Goal: Transaction & Acquisition: Purchase product/service

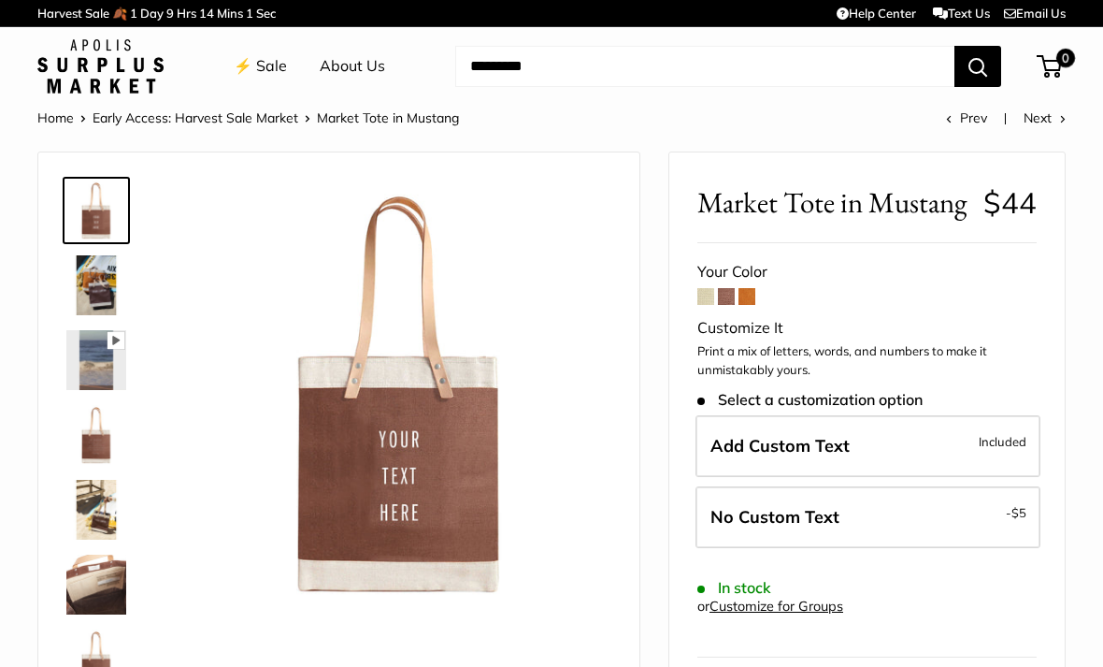
click at [699, 299] on span at bounding box center [705, 296] width 17 height 17
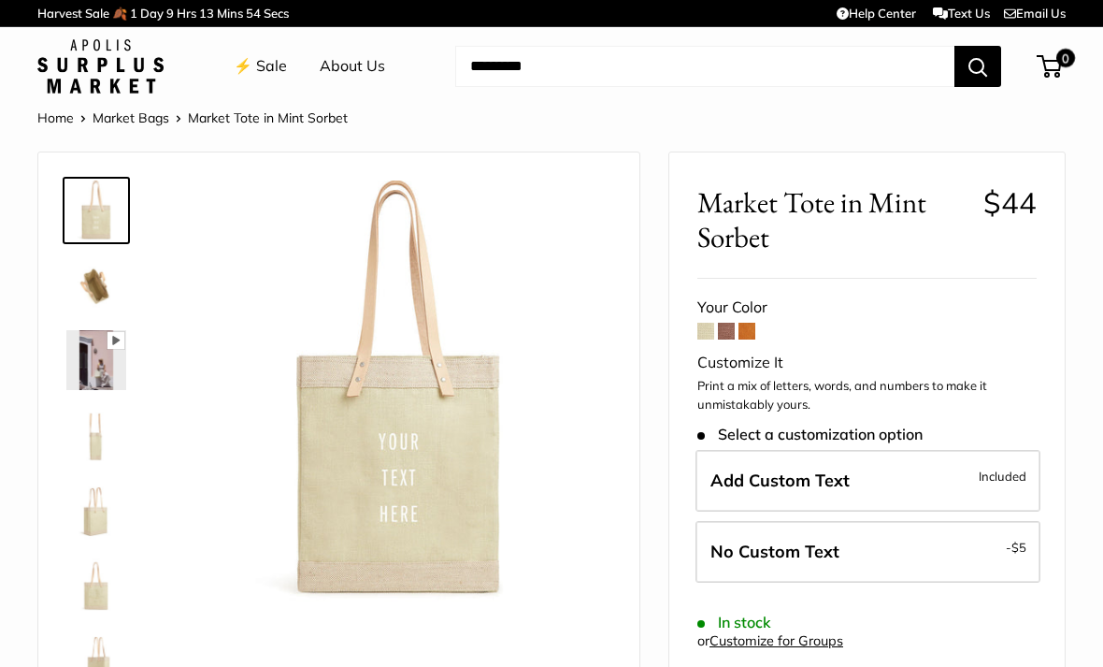
click at [81, 272] on img at bounding box center [96, 285] width 60 height 60
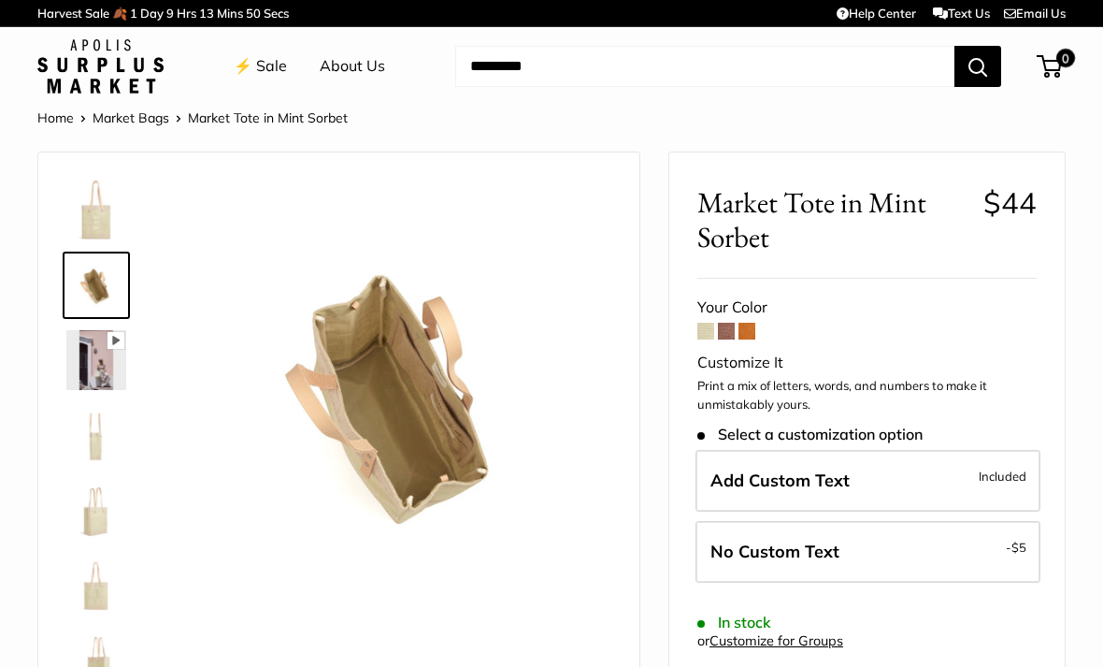
click at [88, 421] on img at bounding box center [96, 435] width 60 height 60
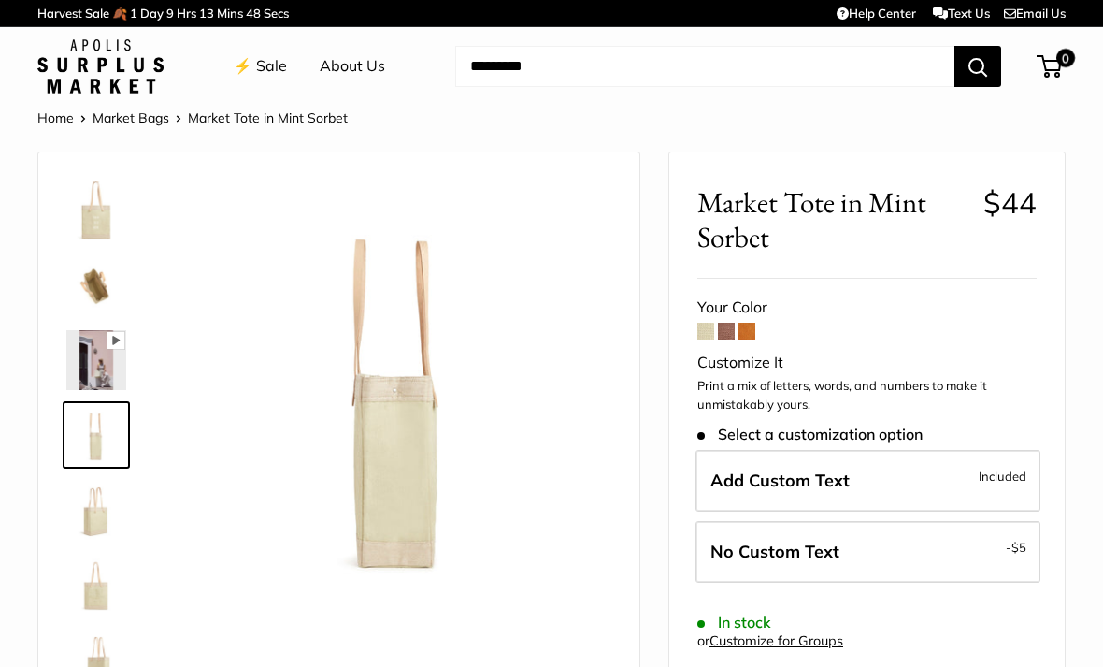
click at [78, 504] on img at bounding box center [96, 510] width 60 height 60
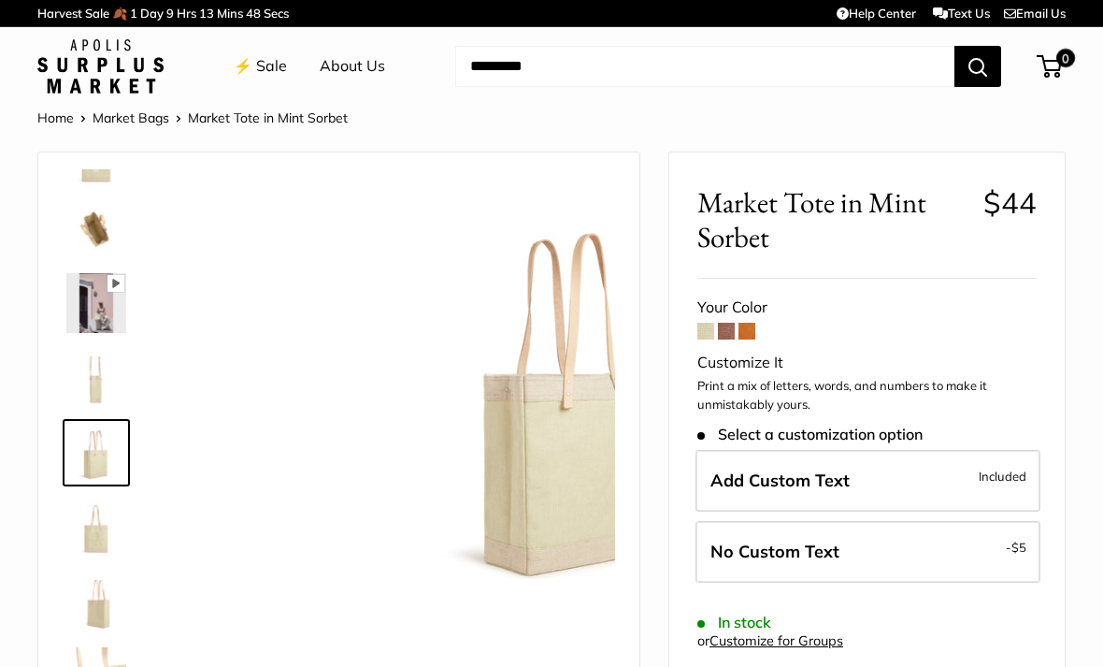
scroll to position [58, 0]
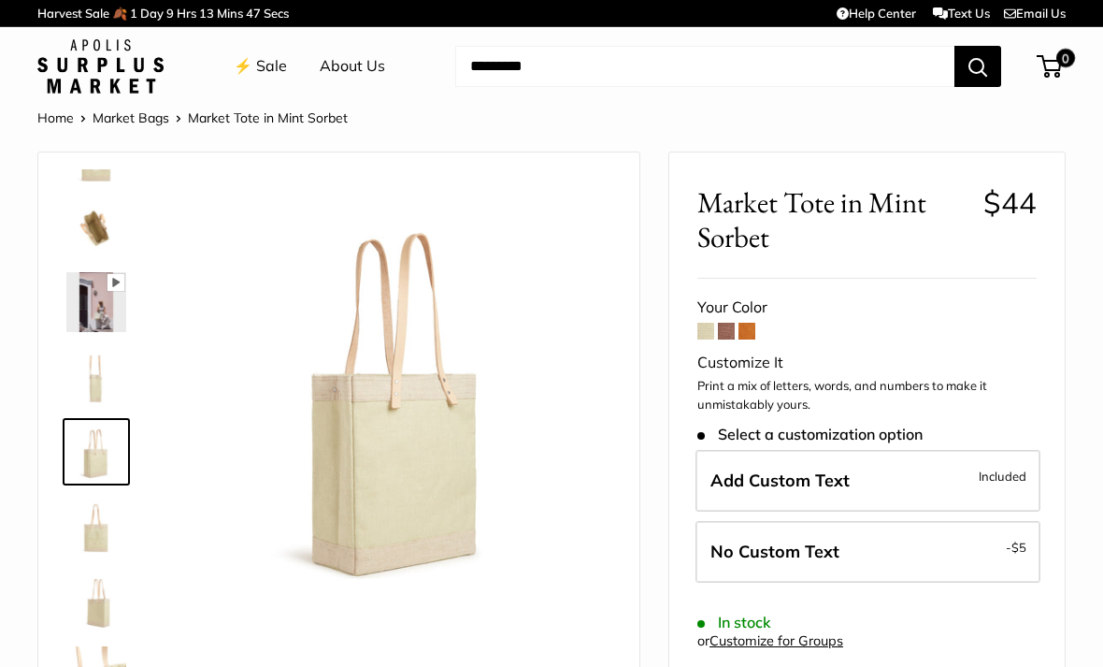
click at [92, 531] on img at bounding box center [96, 526] width 60 height 60
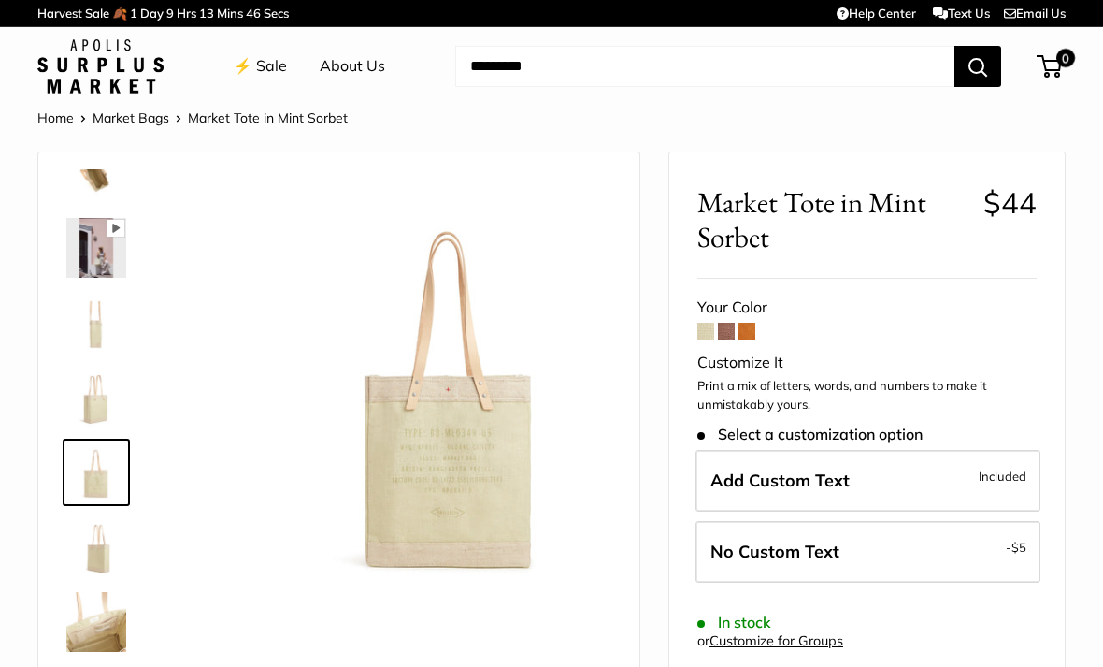
scroll to position [120, 0]
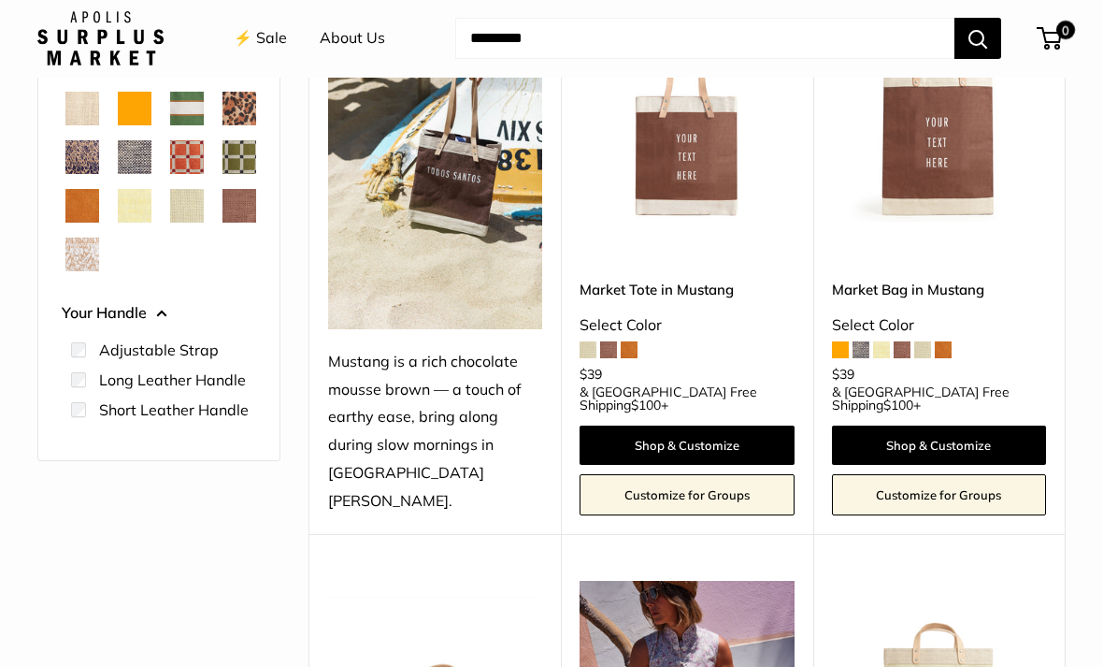
scroll to position [320, 0]
click at [66, 424] on ul "Adjustable Strap Long Leather Handle" at bounding box center [159, 381] width 194 height 108
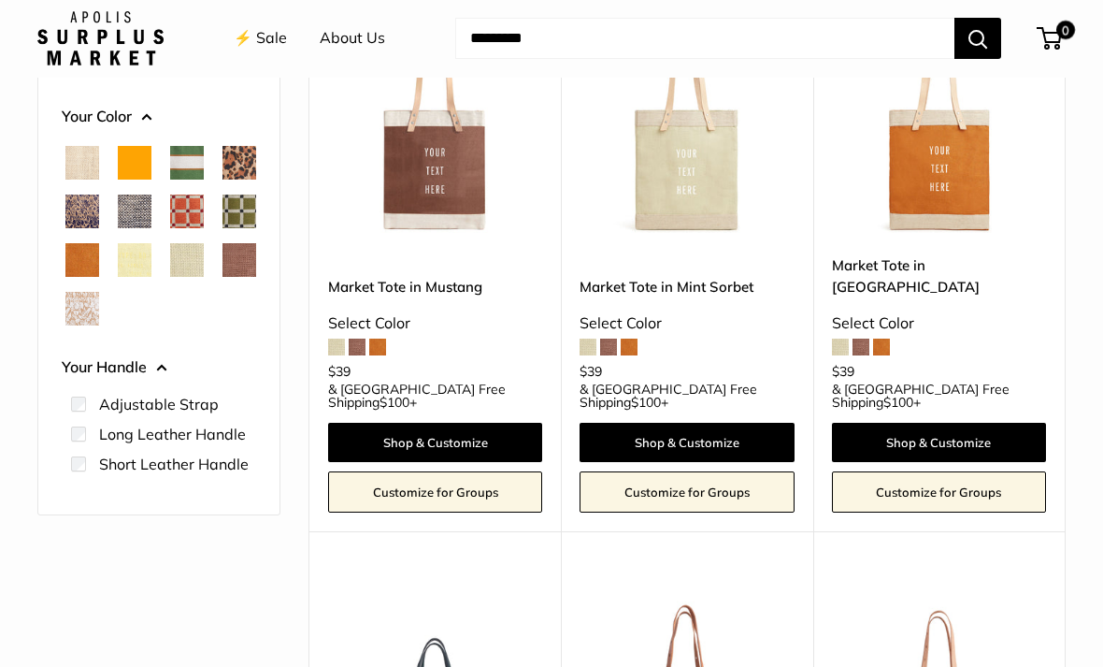
scroll to position [306, 0]
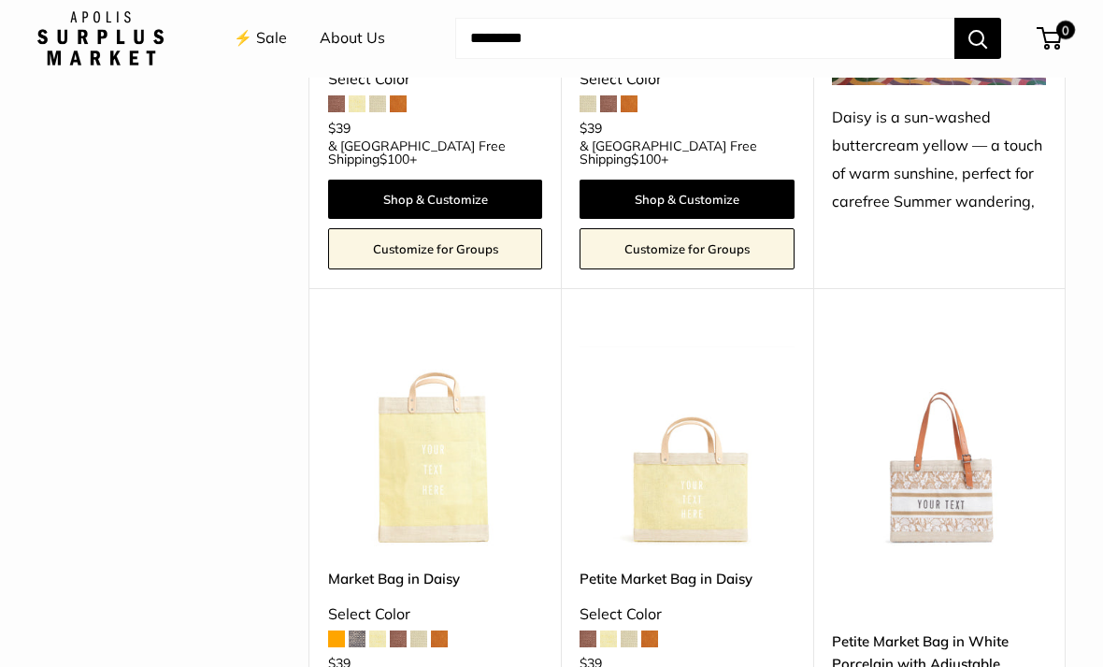
scroll to position [1636, 0]
click at [945, 403] on img at bounding box center [939, 442] width 214 height 214
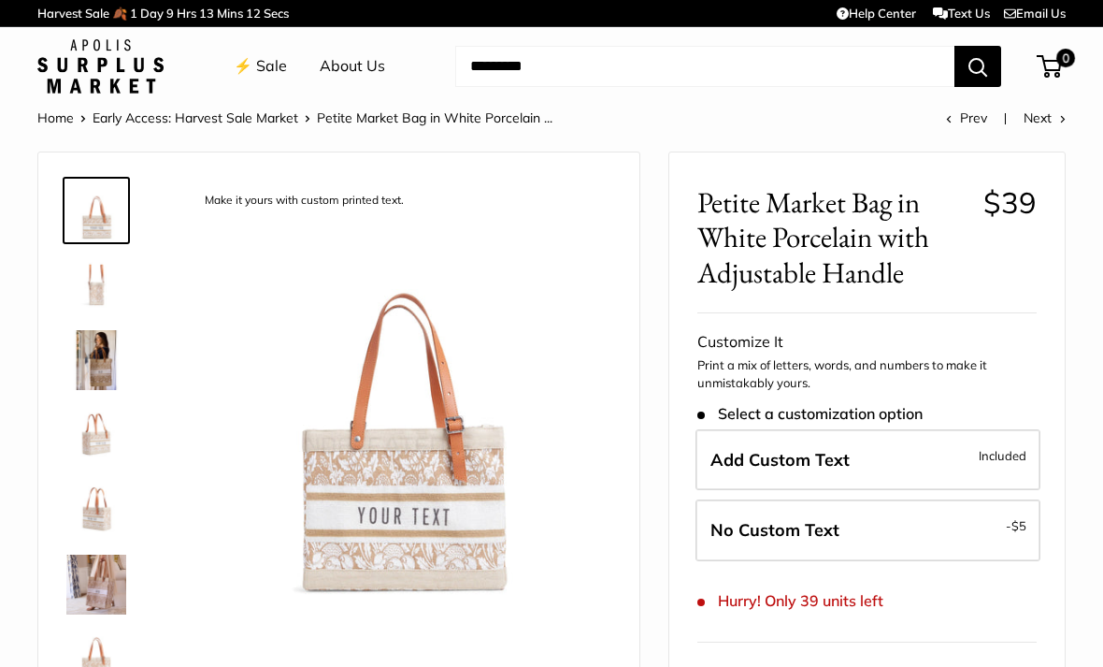
click at [85, 285] on img at bounding box center [96, 285] width 60 height 60
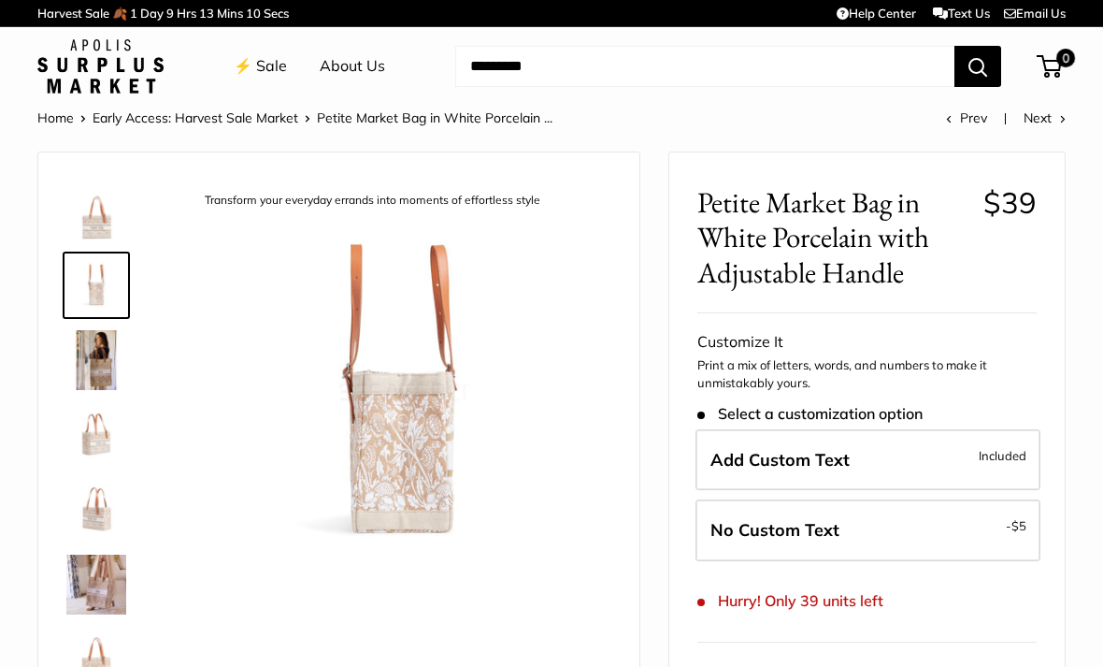
click at [88, 354] on img at bounding box center [96, 360] width 60 height 60
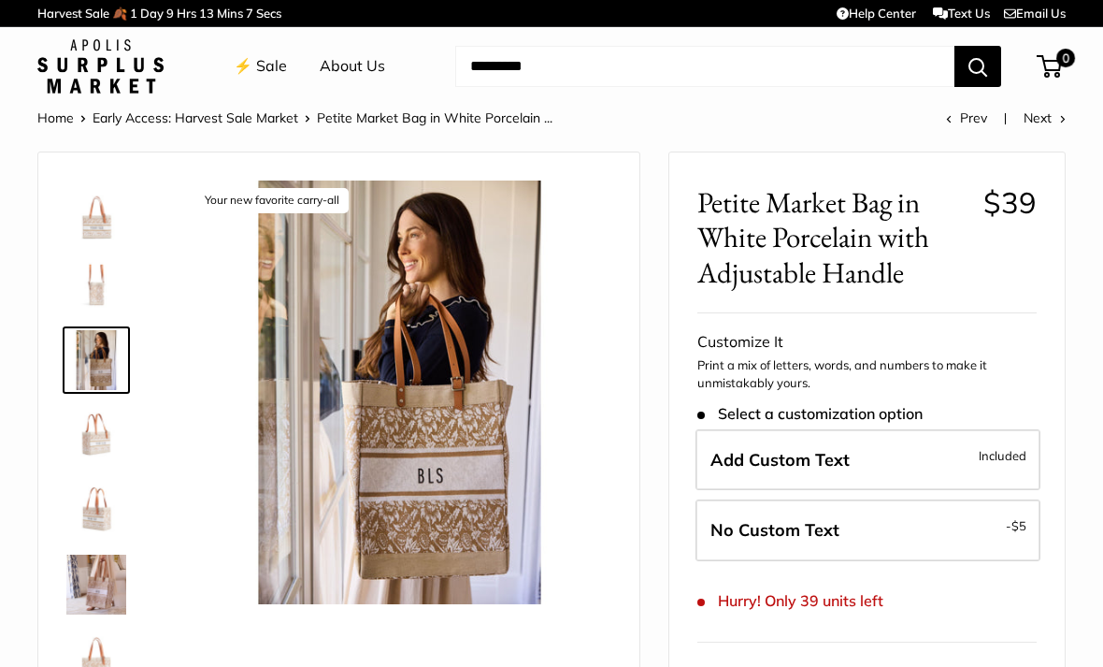
click at [90, 441] on img at bounding box center [96, 435] width 60 height 60
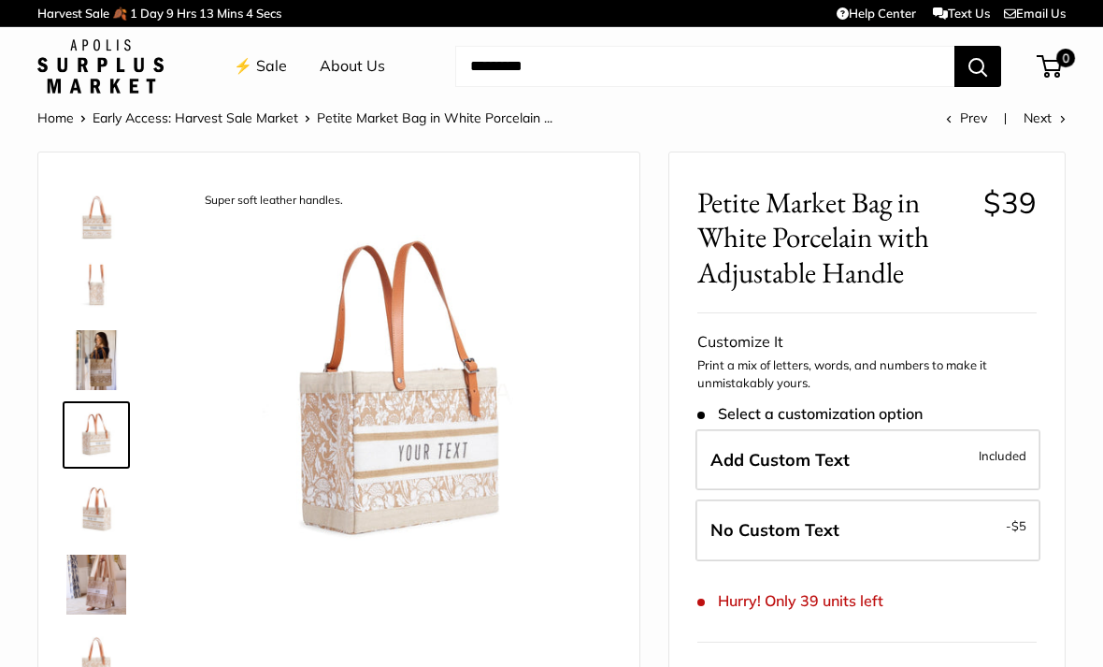
click at [93, 502] on img at bounding box center [96, 510] width 60 height 60
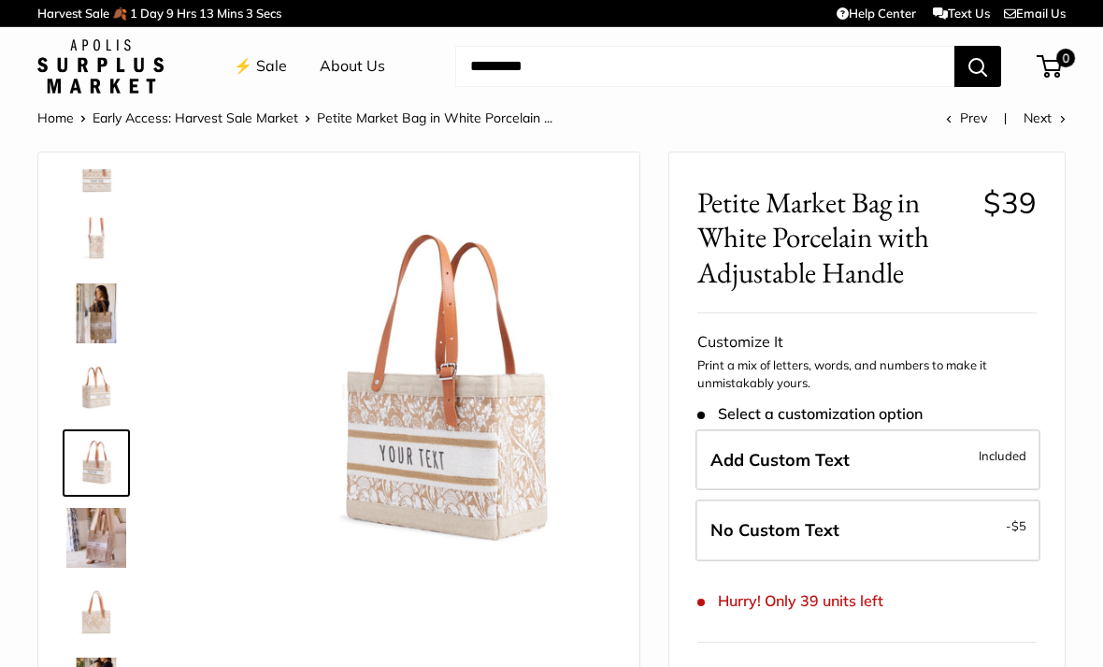
scroll to position [58, 0]
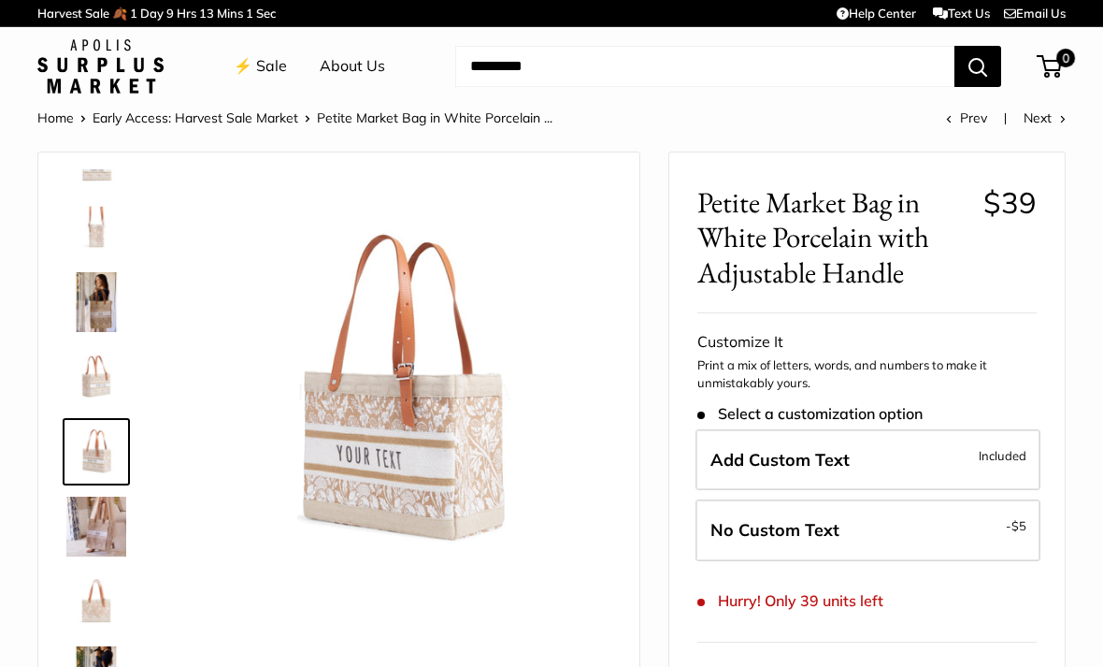
click at [93, 581] on img at bounding box center [96, 601] width 60 height 60
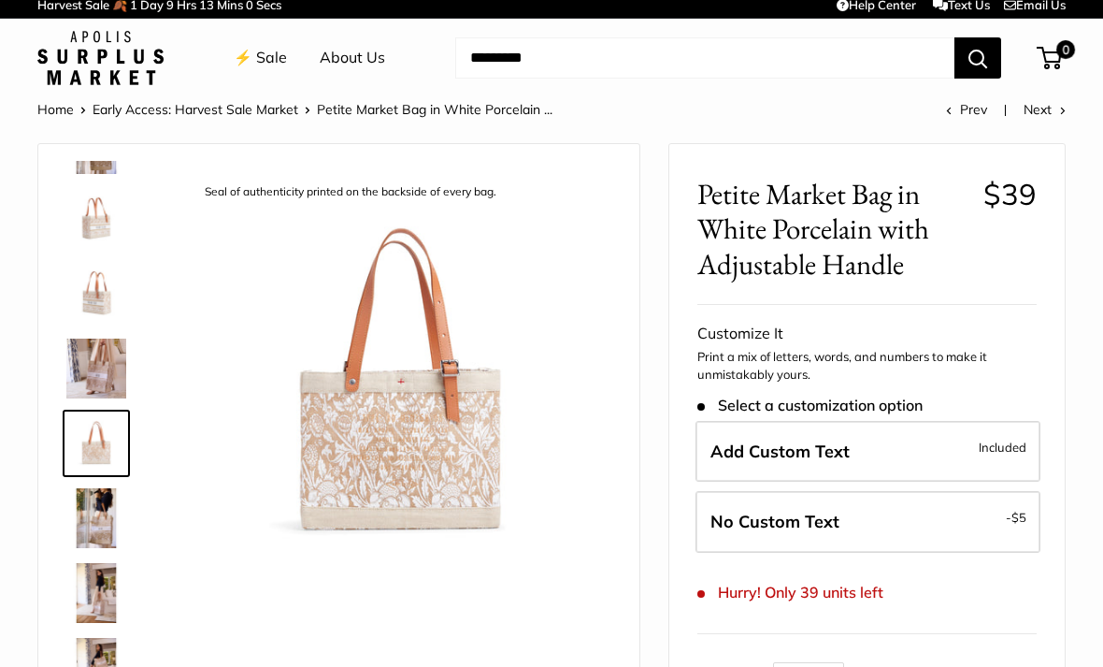
scroll to position [35, 0]
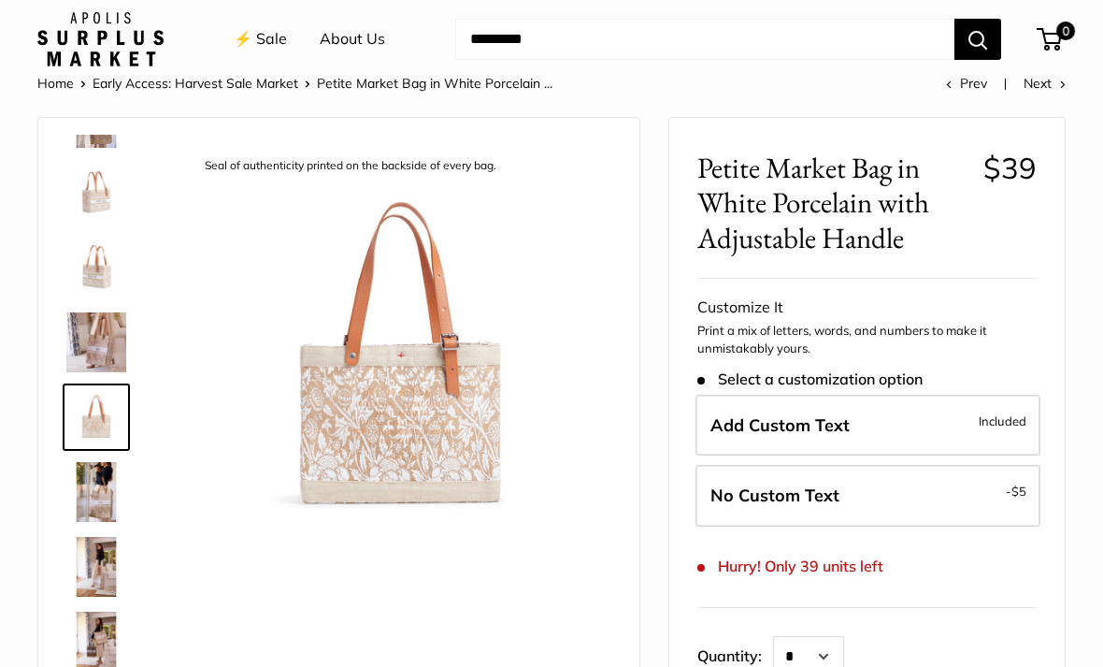
click at [93, 563] on img at bounding box center [96, 567] width 60 height 60
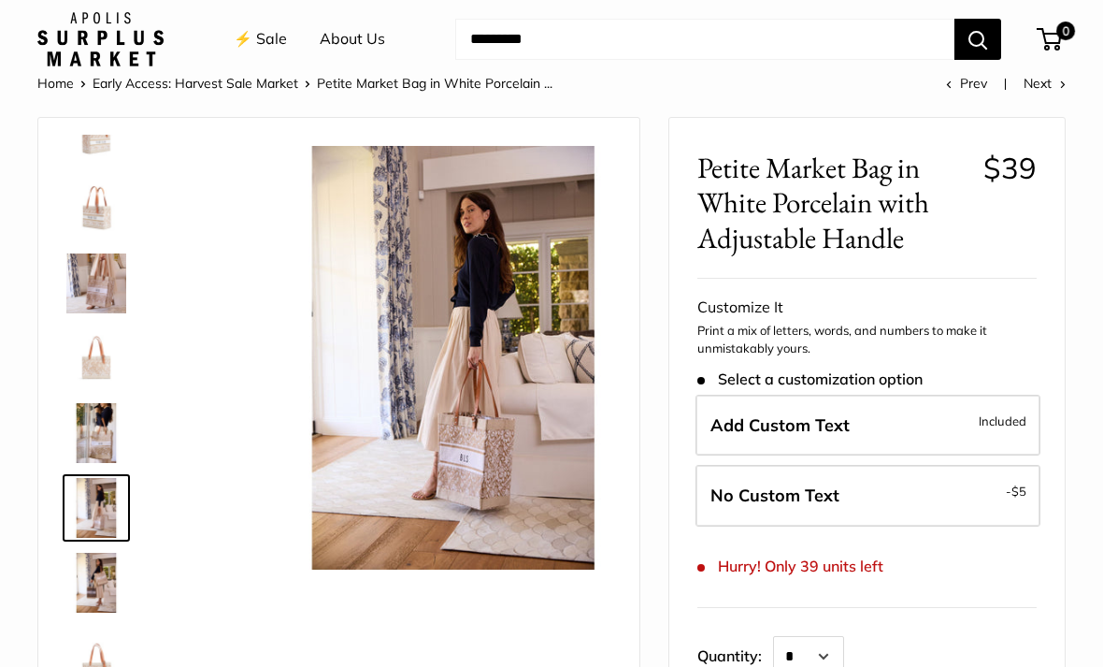
scroll to position [269, 0]
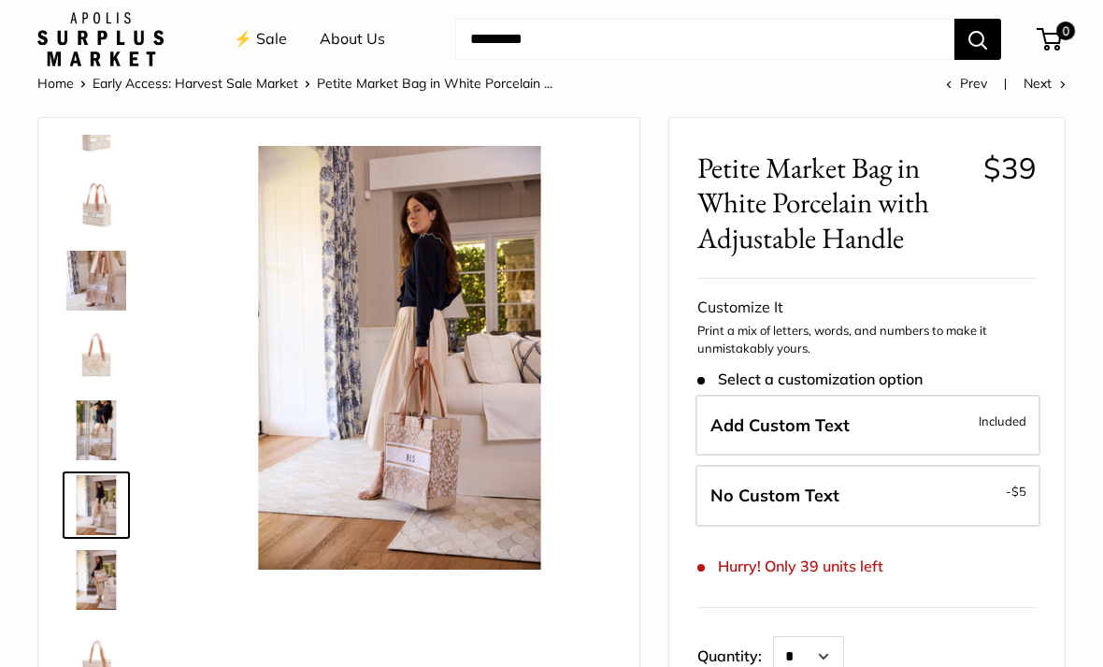
click at [85, 582] on img at bounding box center [96, 580] width 60 height 60
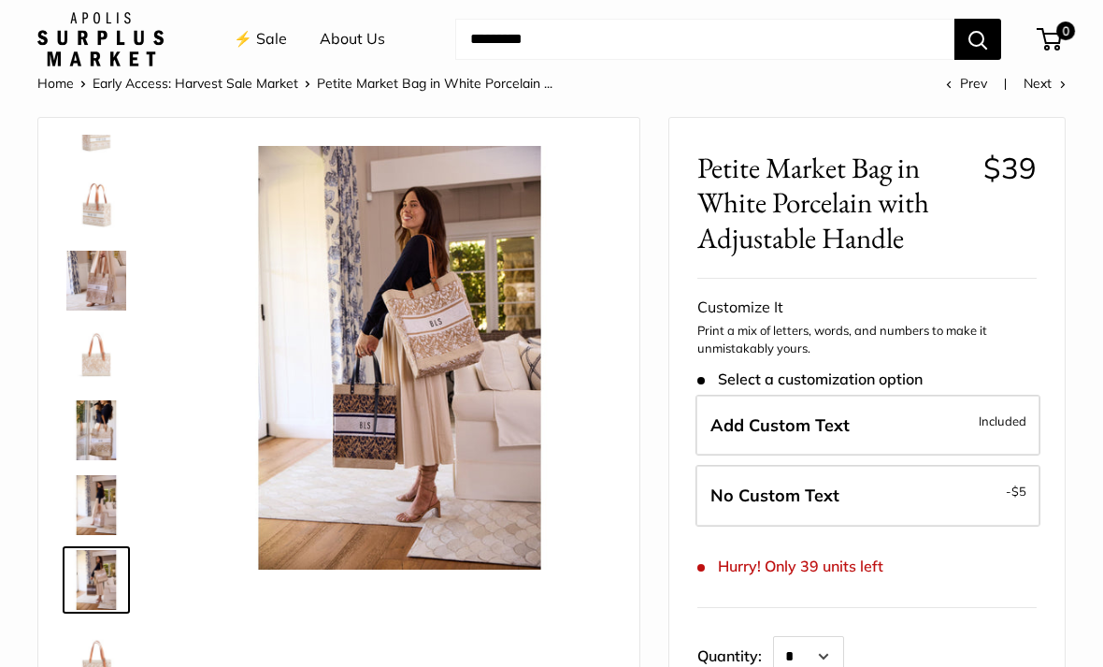
click at [93, 657] on img at bounding box center [96, 655] width 60 height 60
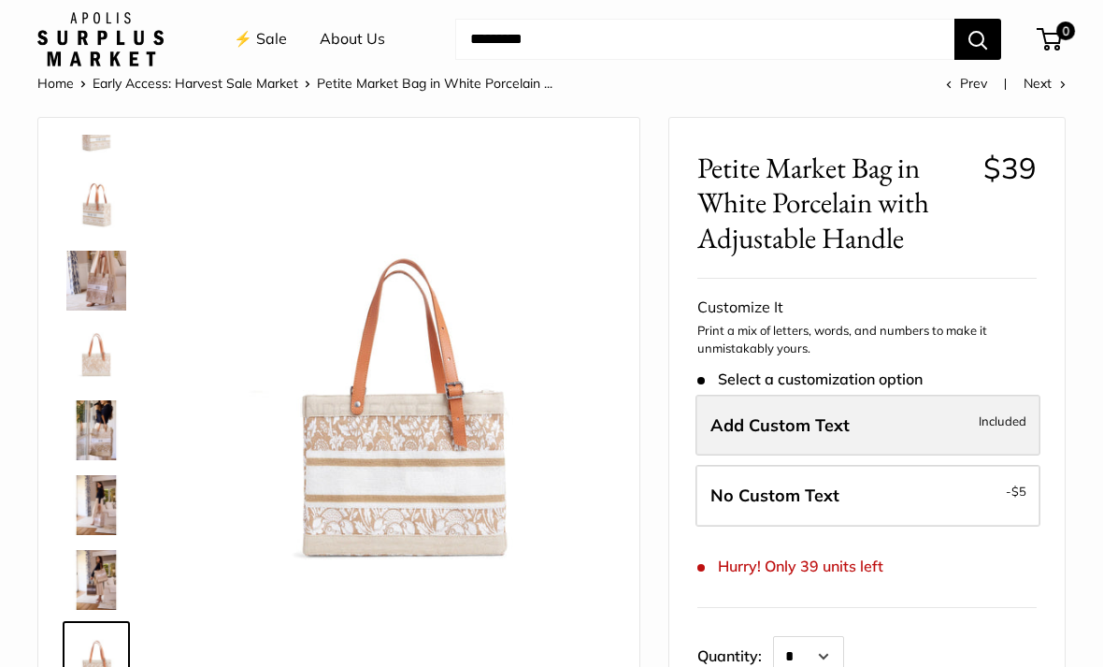
click at [880, 416] on label "Add Custom Text Included" at bounding box center [868, 426] width 345 height 62
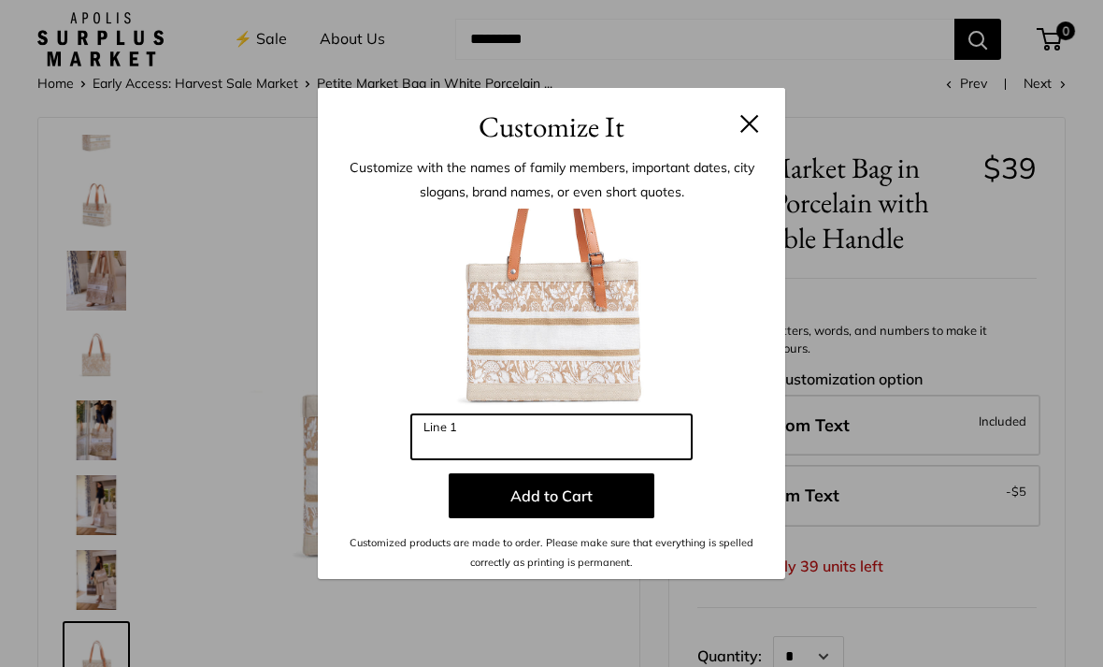
click at [447, 459] on input "Line 1" at bounding box center [551, 436] width 280 height 45
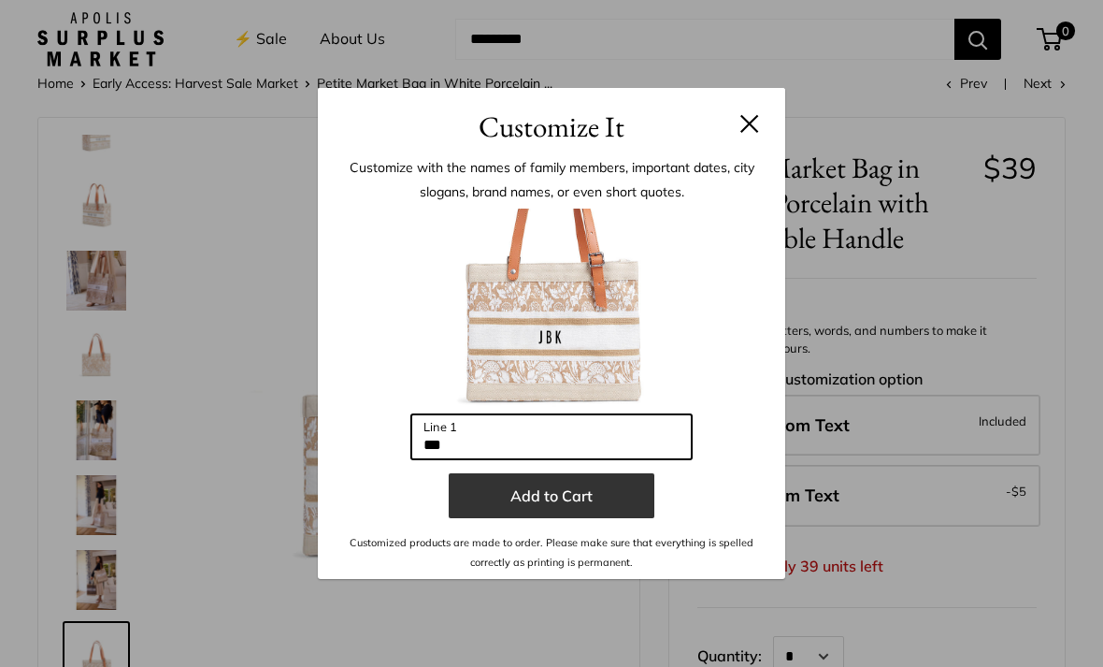
type input "***"
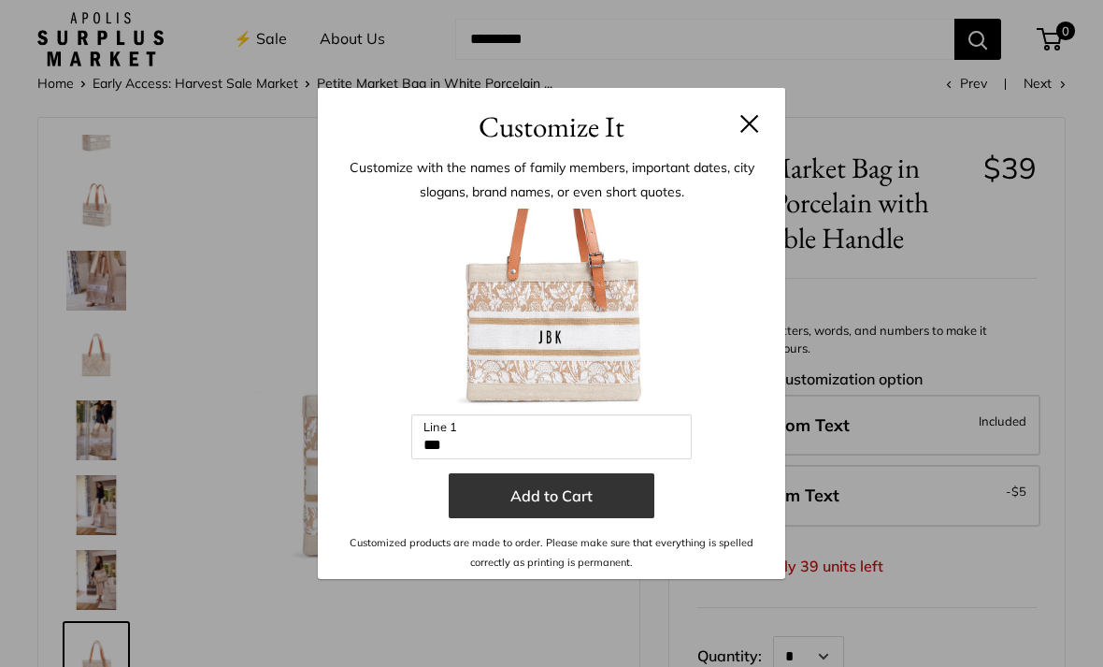
click at [513, 518] on button "Add to Cart" at bounding box center [552, 495] width 206 height 45
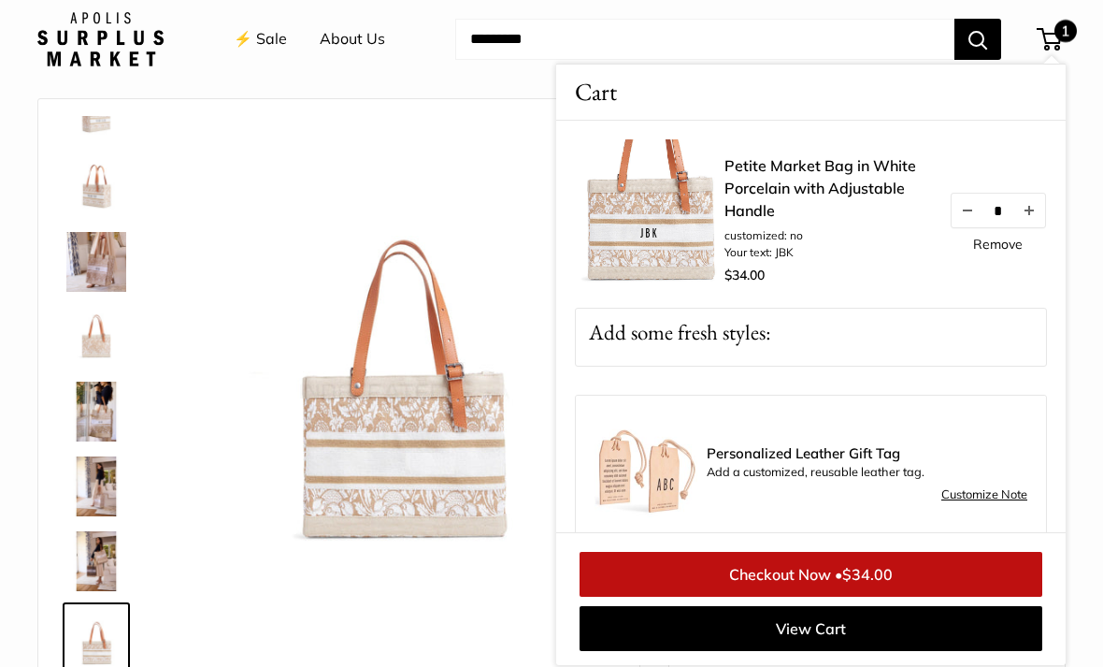
scroll to position [0, 0]
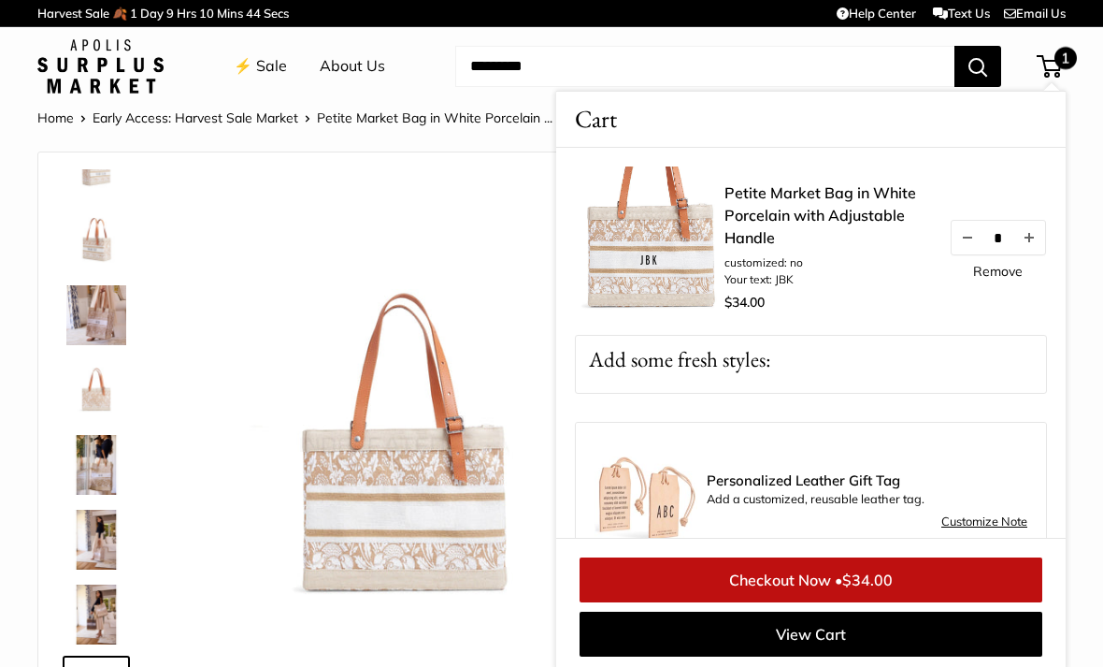
click at [264, 64] on link "⚡️ Sale" at bounding box center [260, 66] width 53 height 28
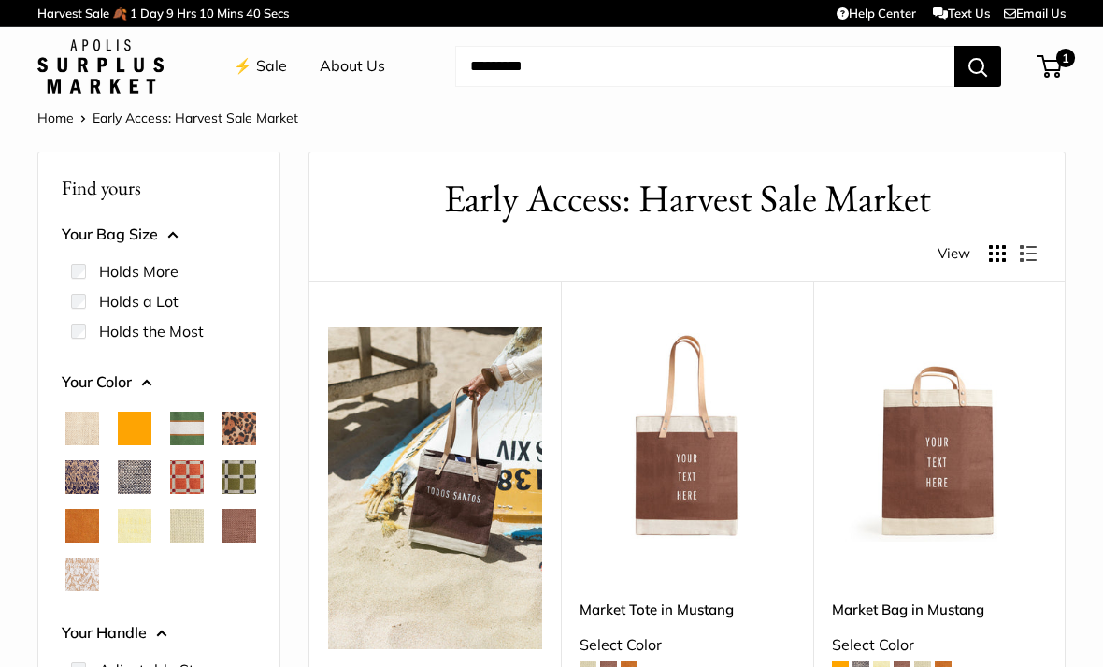
click at [59, 282] on div "Find yours Your Bag Size Holds the Most" at bounding box center [158, 465] width 241 height 627
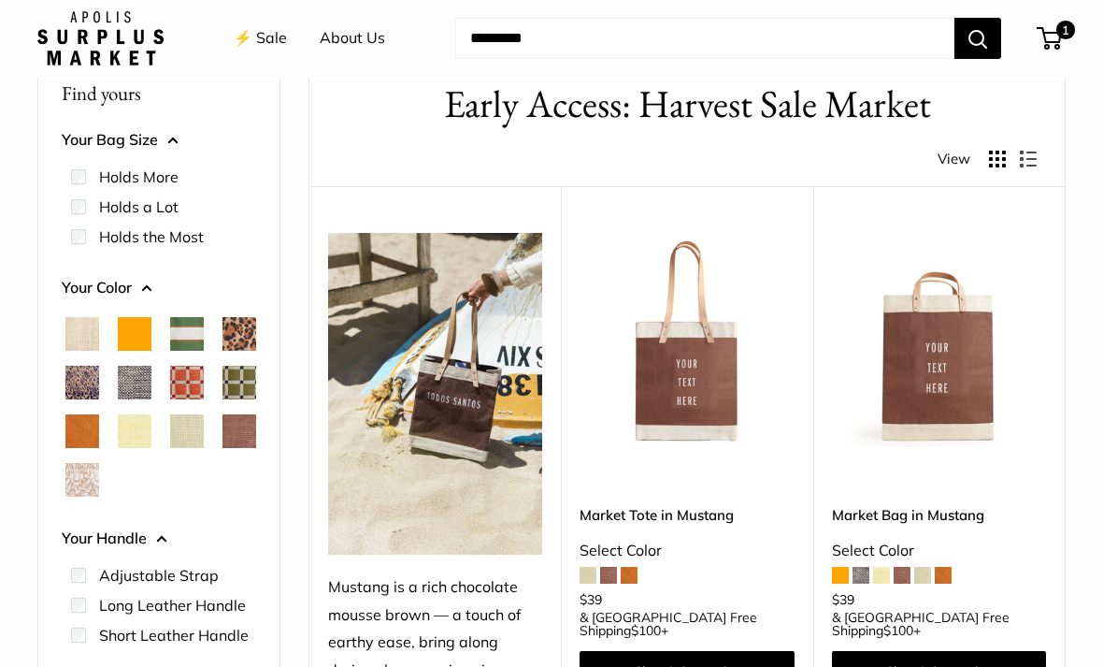
scroll to position [94, 0]
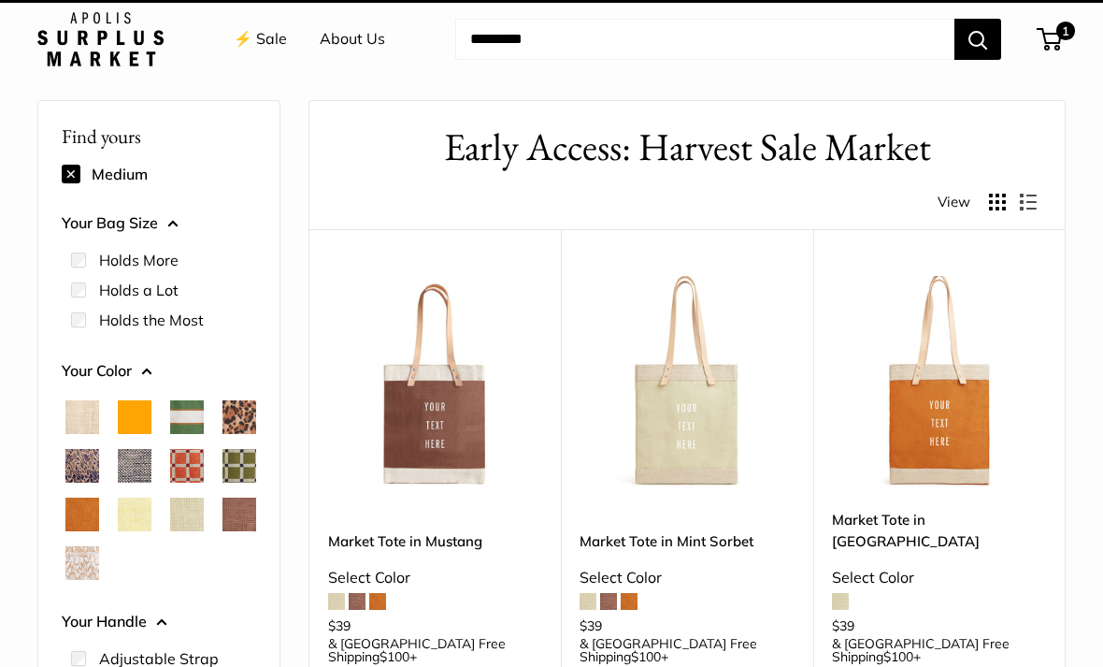
scroll to position [50, 0]
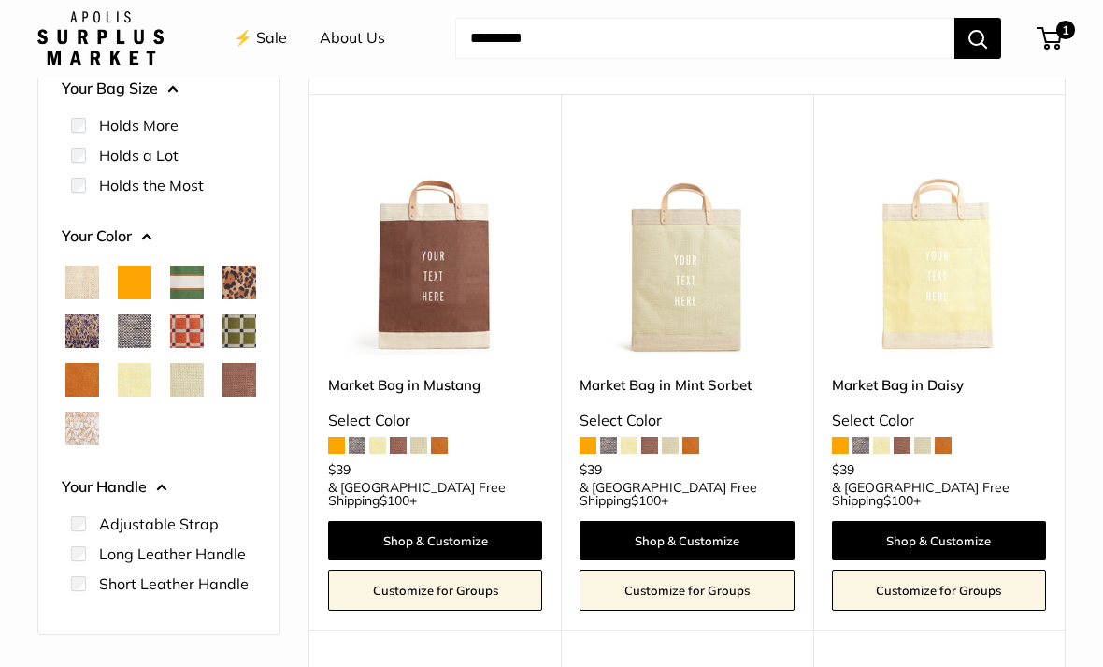
scroll to position [186, 0]
click at [435, 269] on img at bounding box center [435, 248] width 214 height 214
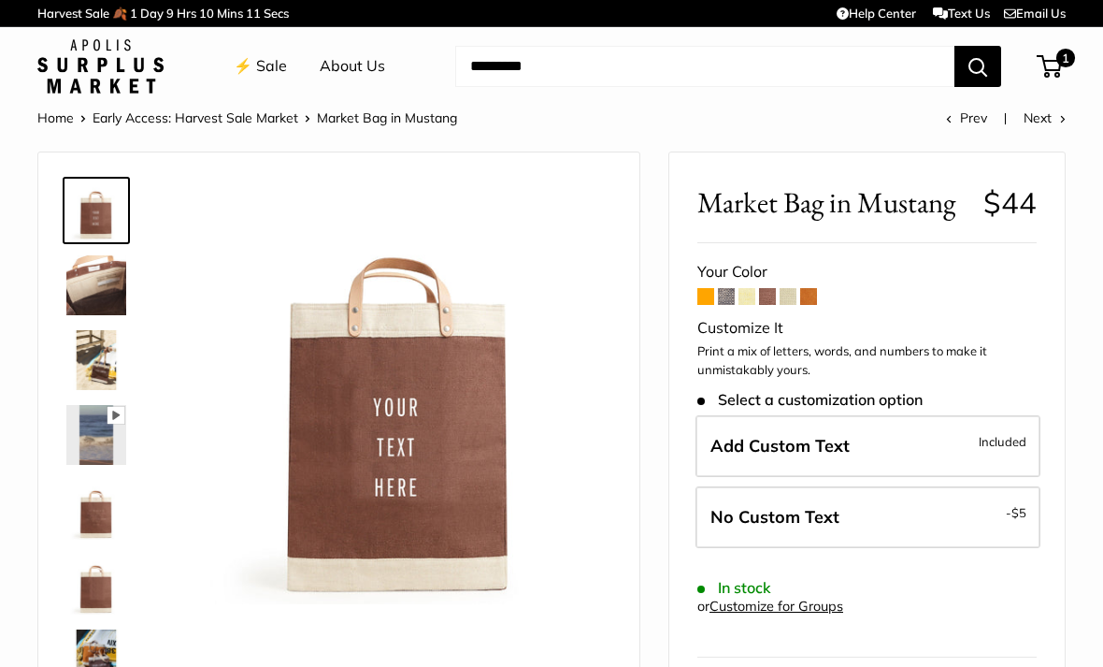
click at [80, 280] on img at bounding box center [96, 285] width 60 height 60
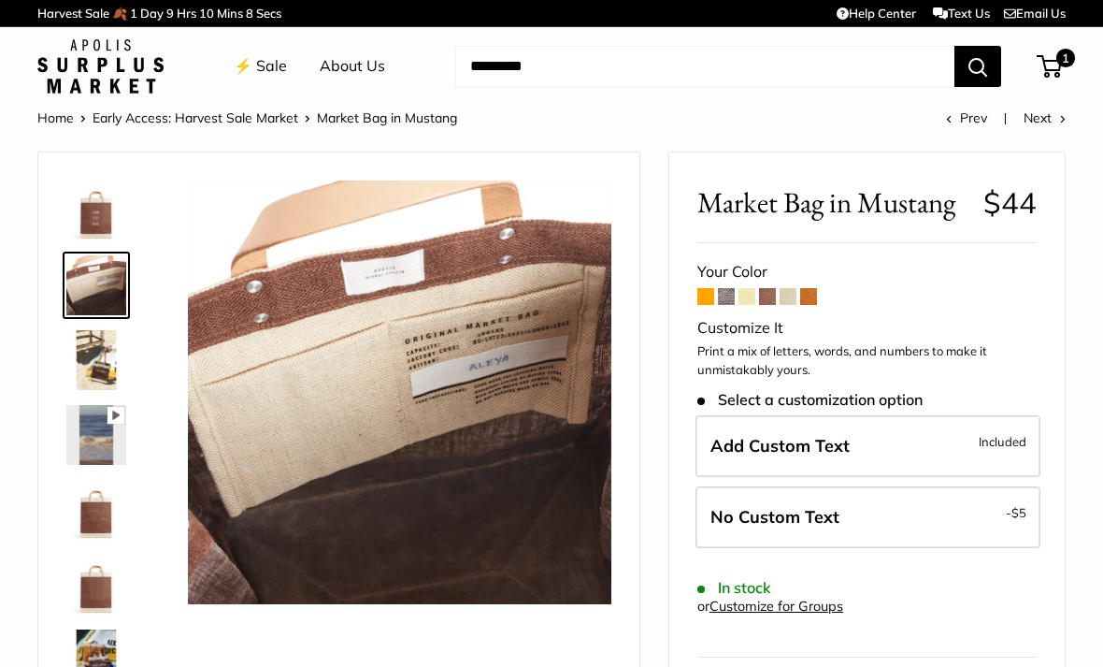
click at [84, 348] on img at bounding box center [96, 360] width 60 height 60
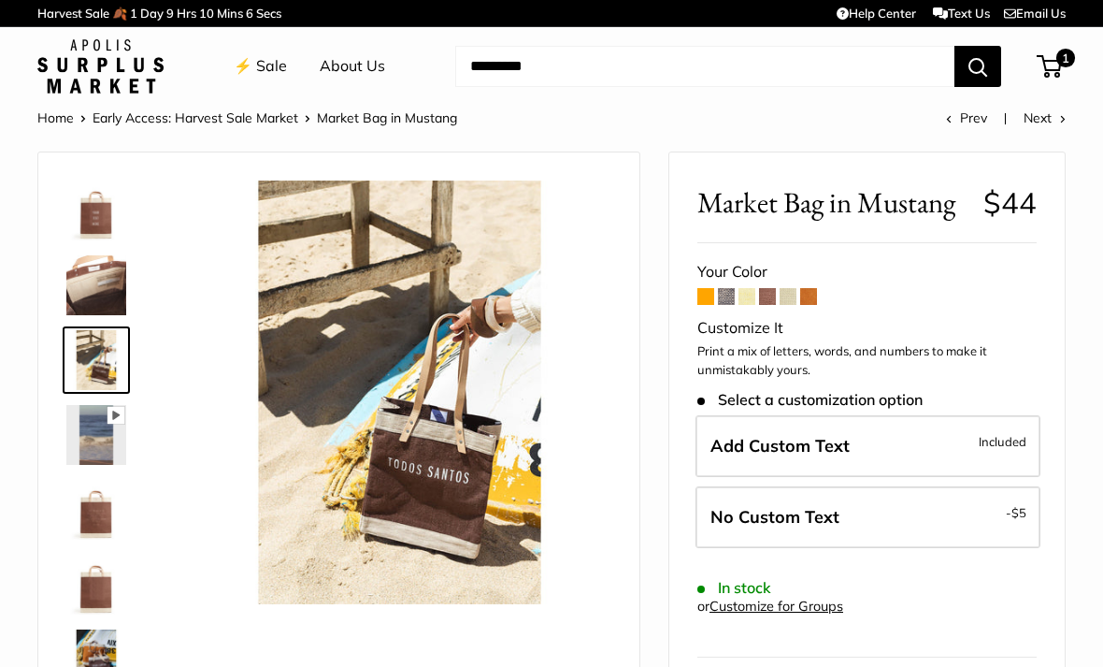
click at [82, 510] on img at bounding box center [96, 510] width 60 height 60
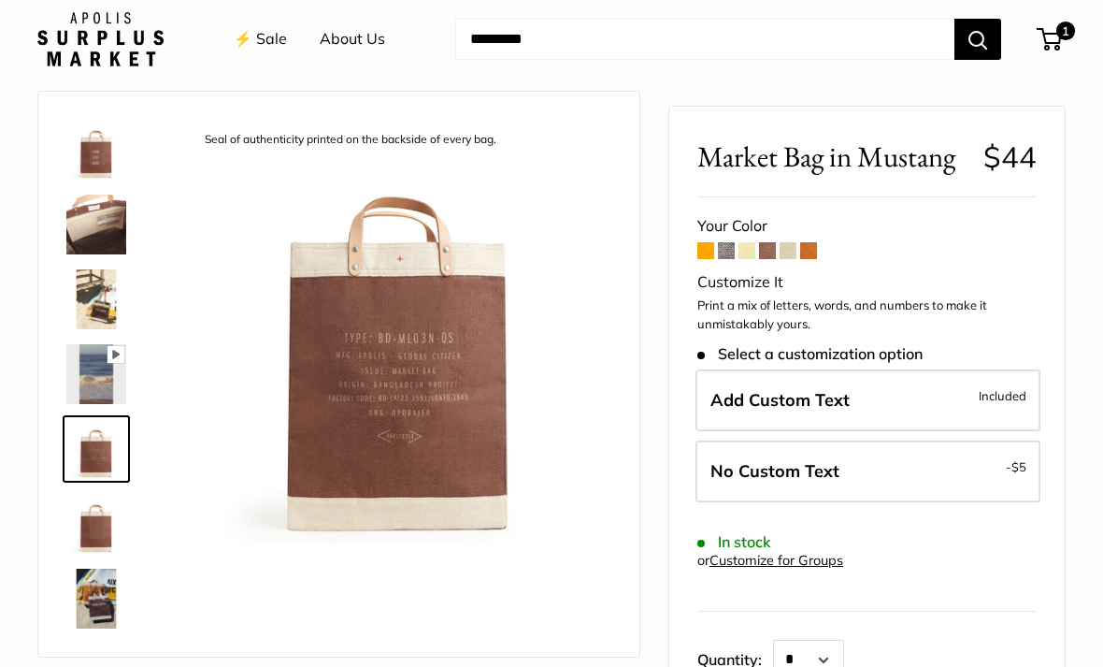
scroll to position [72, 0]
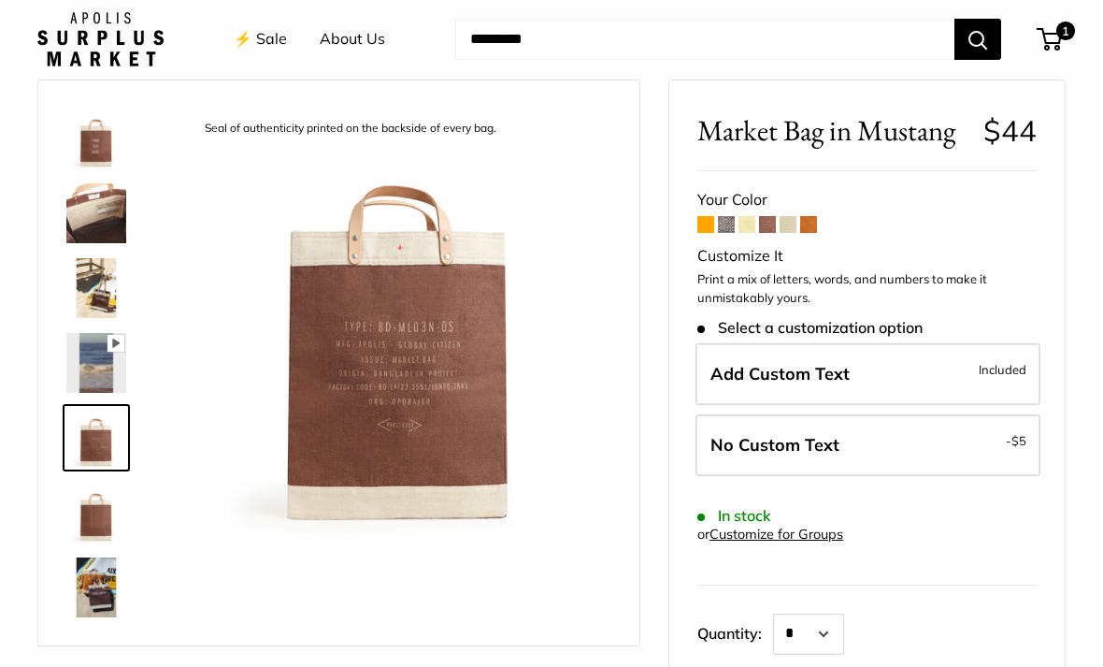
click at [85, 517] on img at bounding box center [96, 512] width 60 height 60
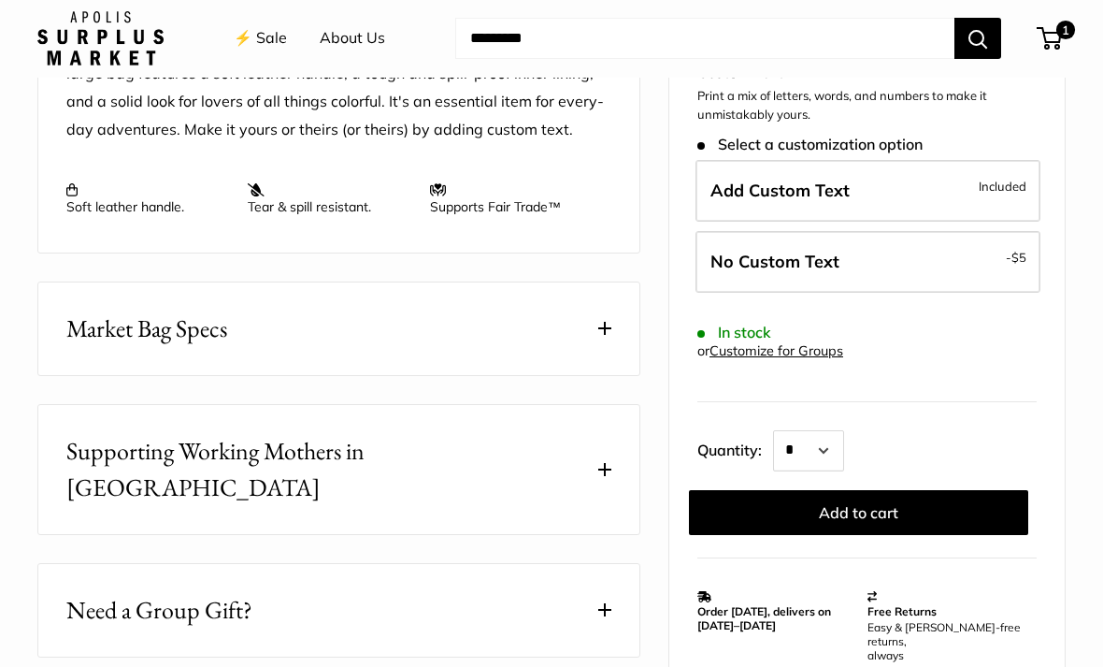
scroll to position [801, 0]
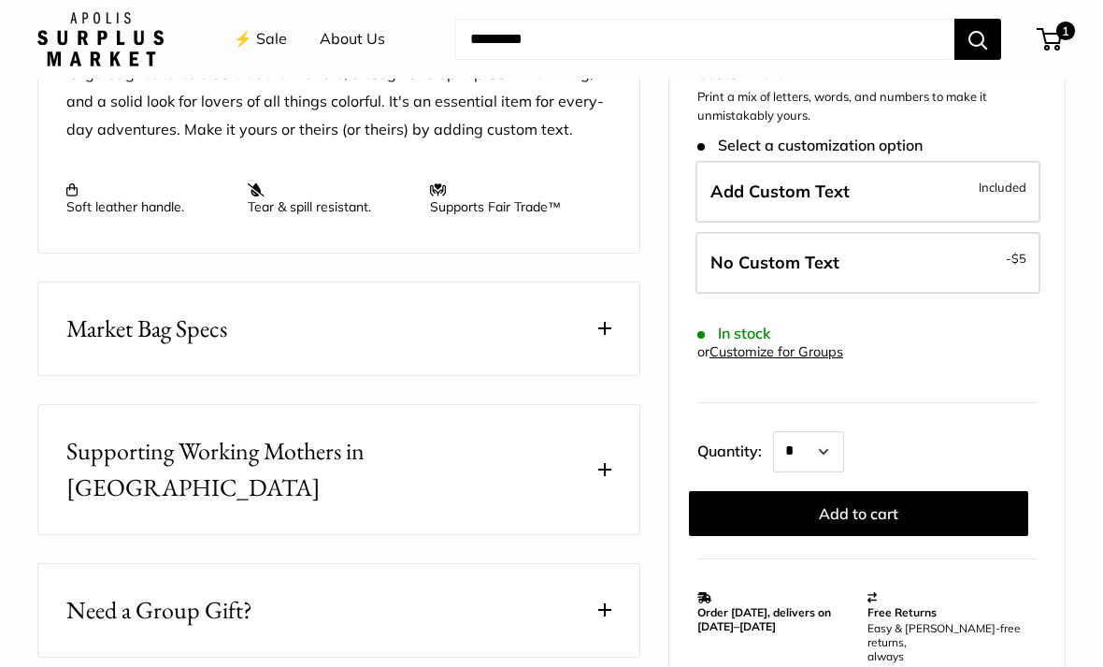
click at [117, 321] on span "Market Bag Specs" at bounding box center [146, 328] width 161 height 36
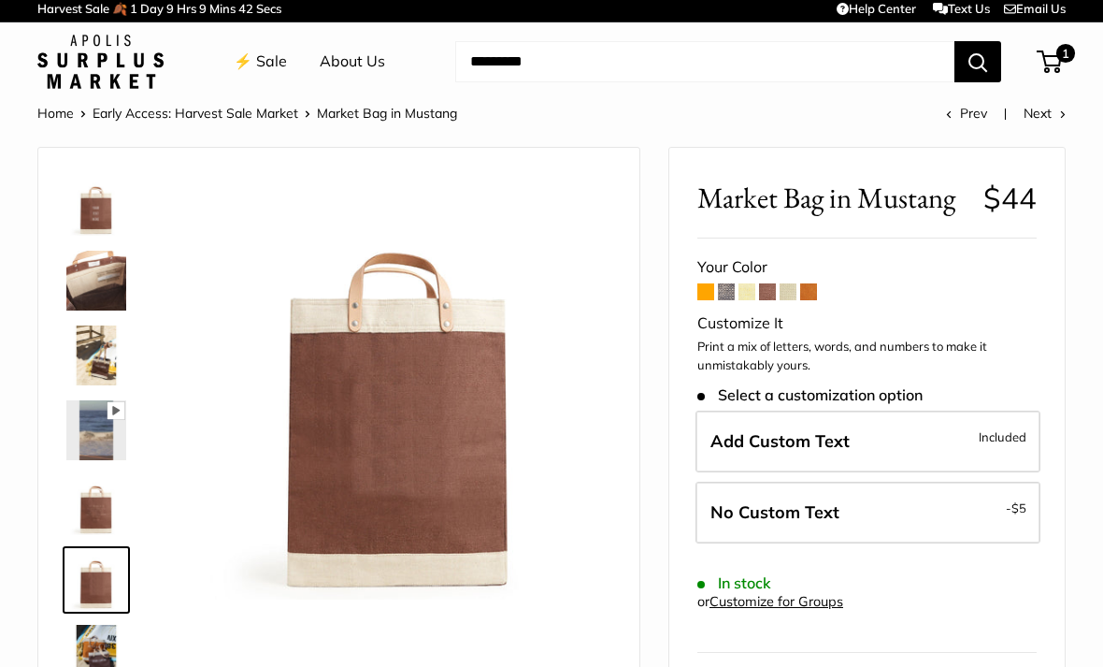
scroll to position [0, 0]
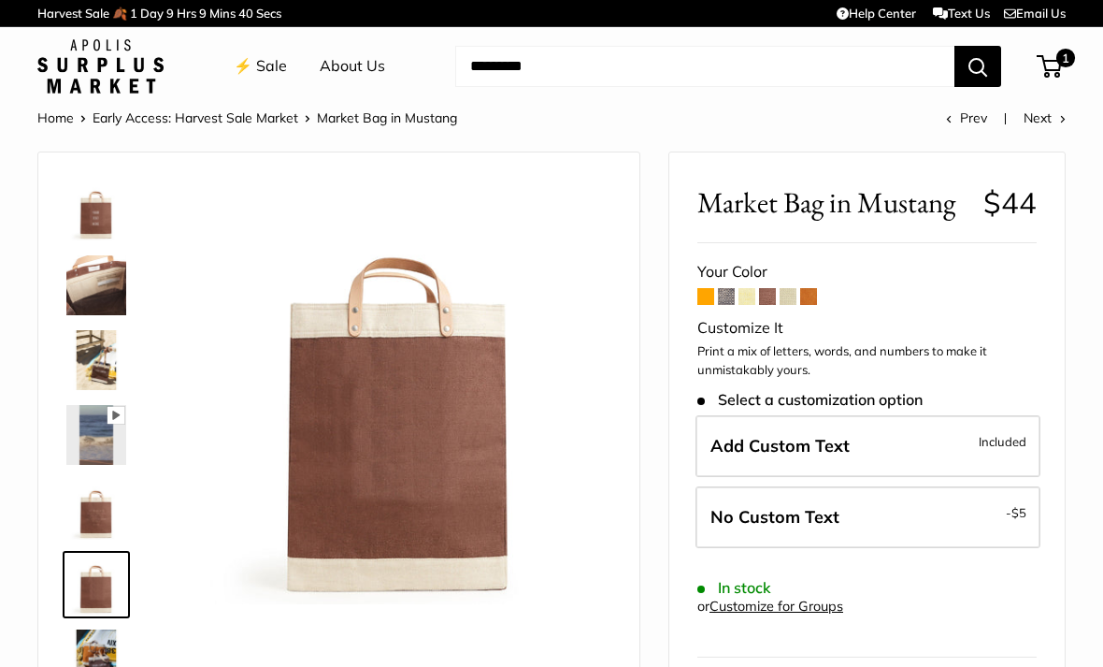
click at [263, 60] on link "⚡️ Sale" at bounding box center [260, 66] width 53 height 28
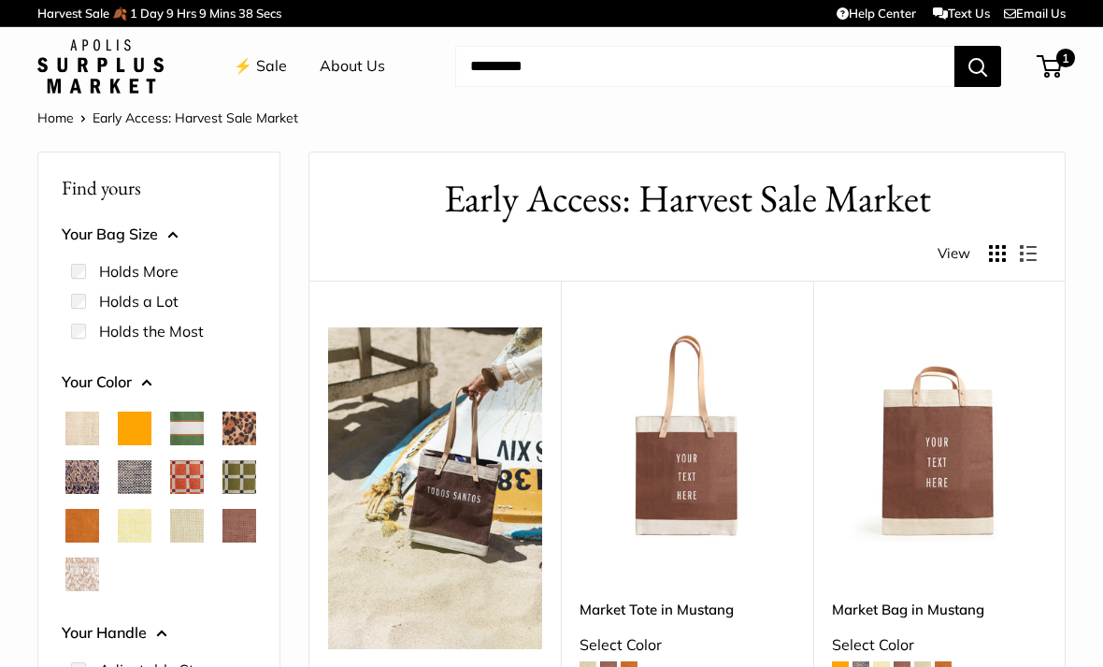
click at [174, 414] on span "Court Green" at bounding box center [187, 428] width 34 height 34
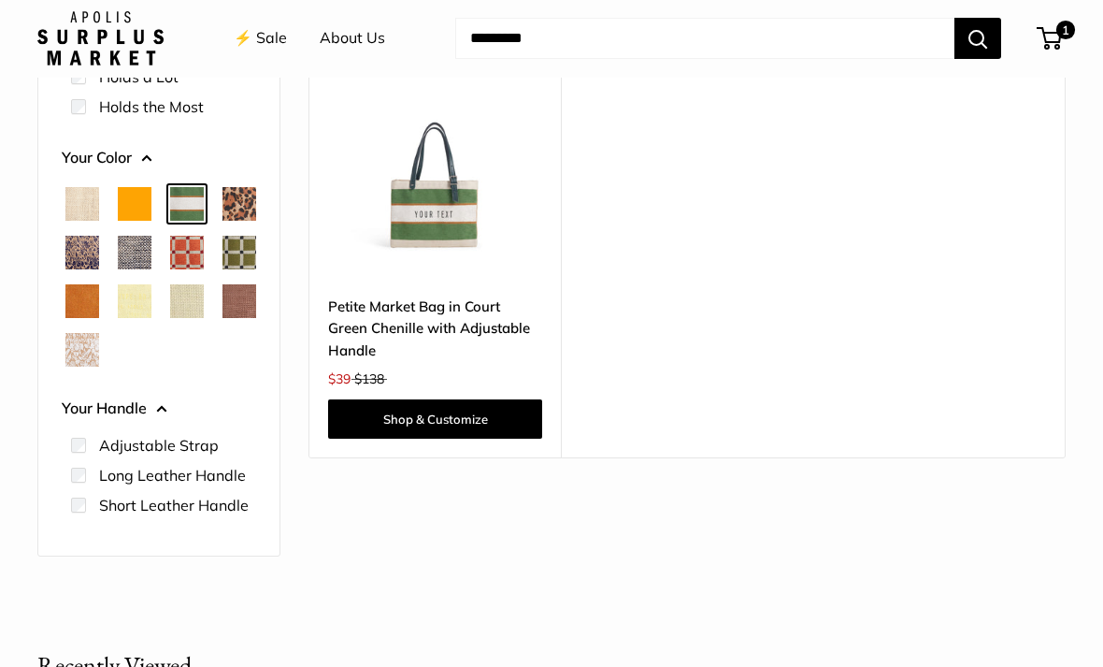
scroll to position [265, 0]
click at [66, 366] on span "White Porcelain" at bounding box center [82, 350] width 34 height 34
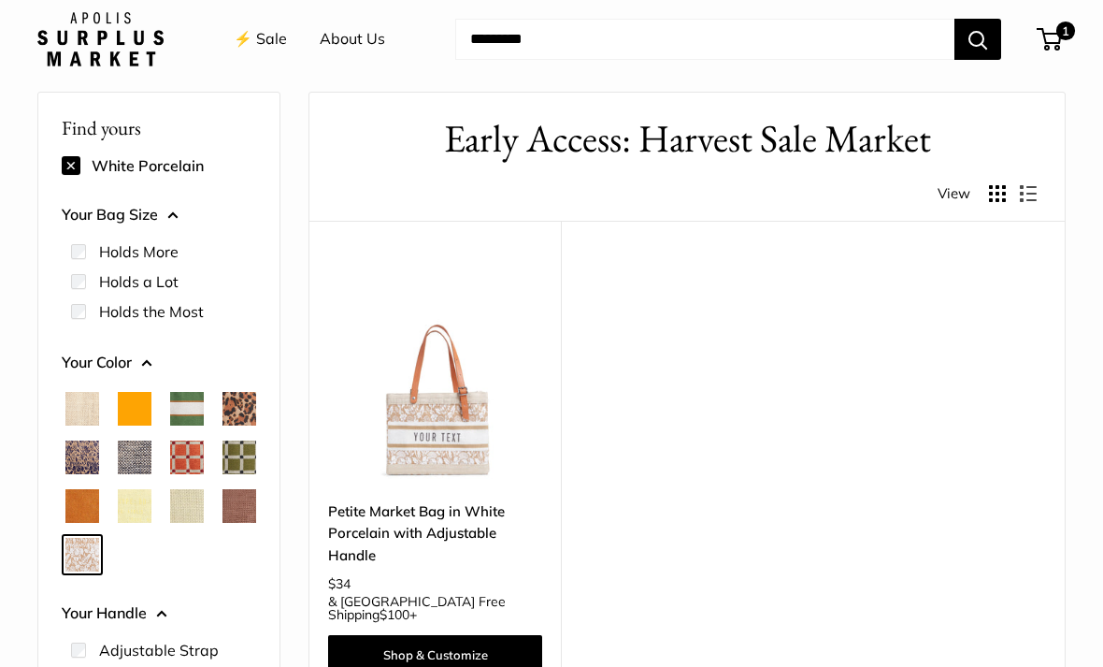
scroll to position [50, 0]
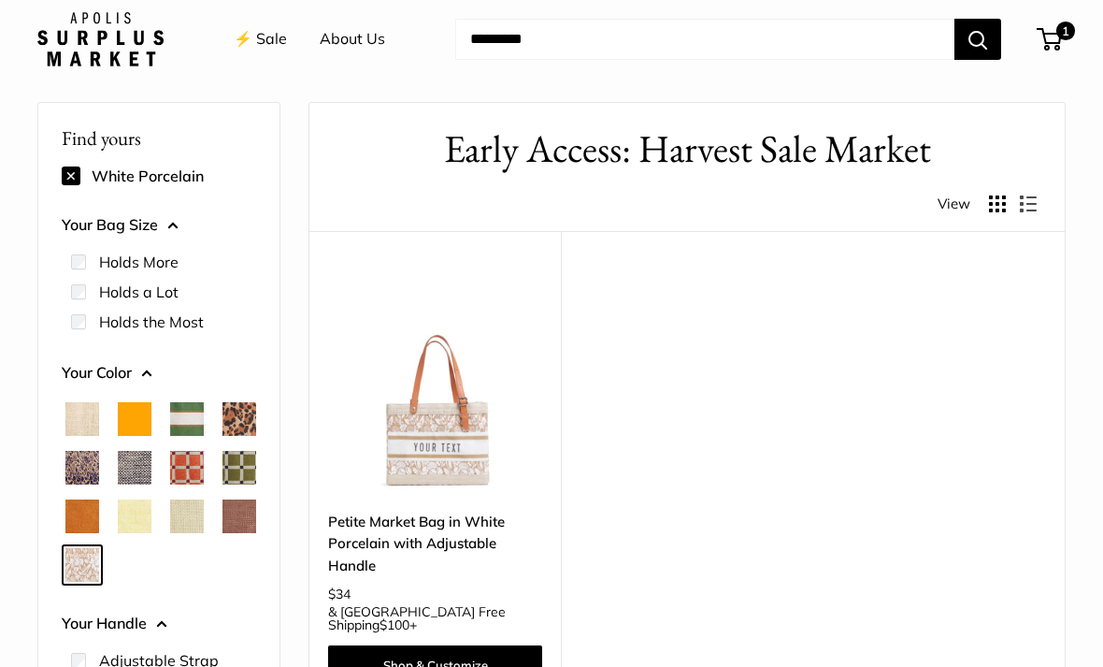
click at [223, 436] on span "Cheetah" at bounding box center [240, 419] width 34 height 34
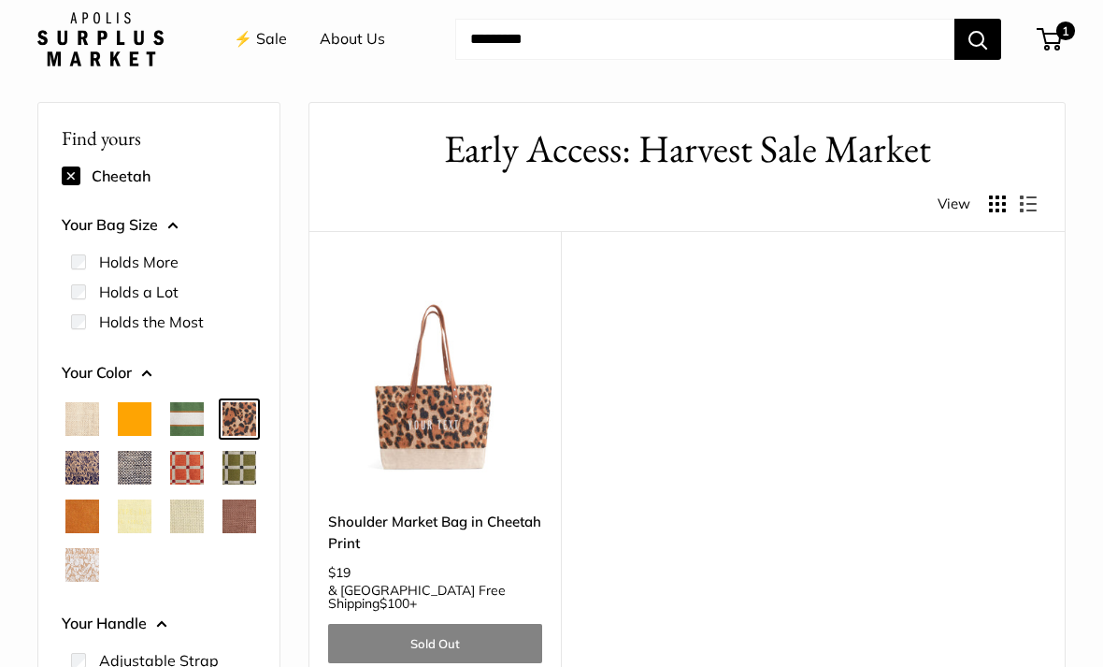
click at [73, 402] on span "Natural" at bounding box center [82, 419] width 34 height 34
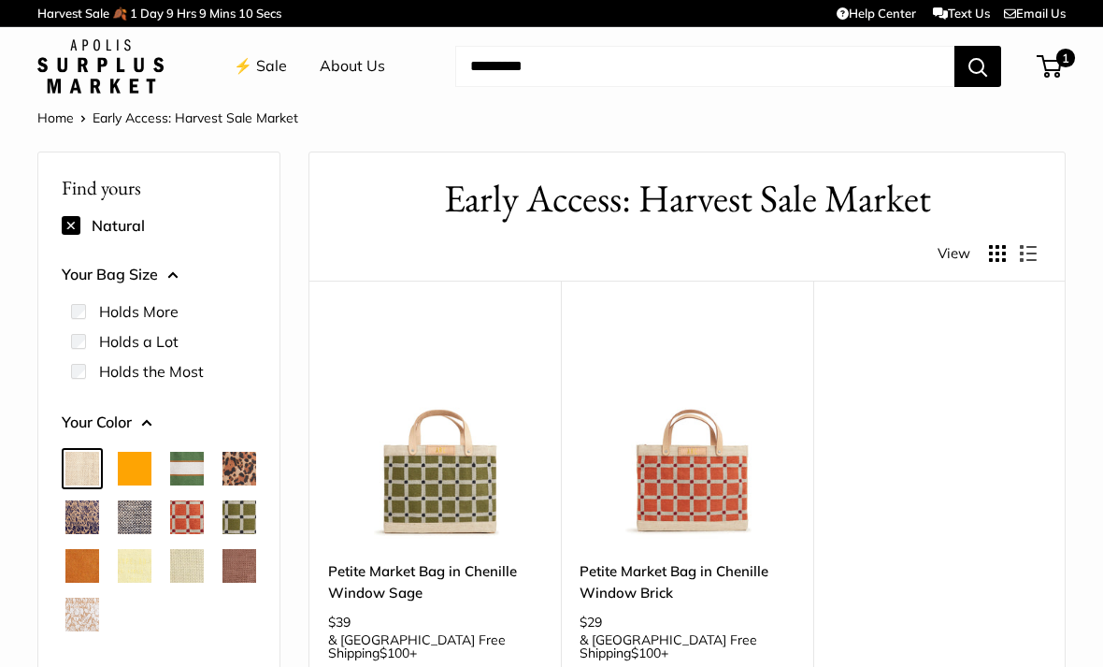
click at [69, 325] on ul "Holds the Most Holds a Lot" at bounding box center [159, 343] width 194 height 108
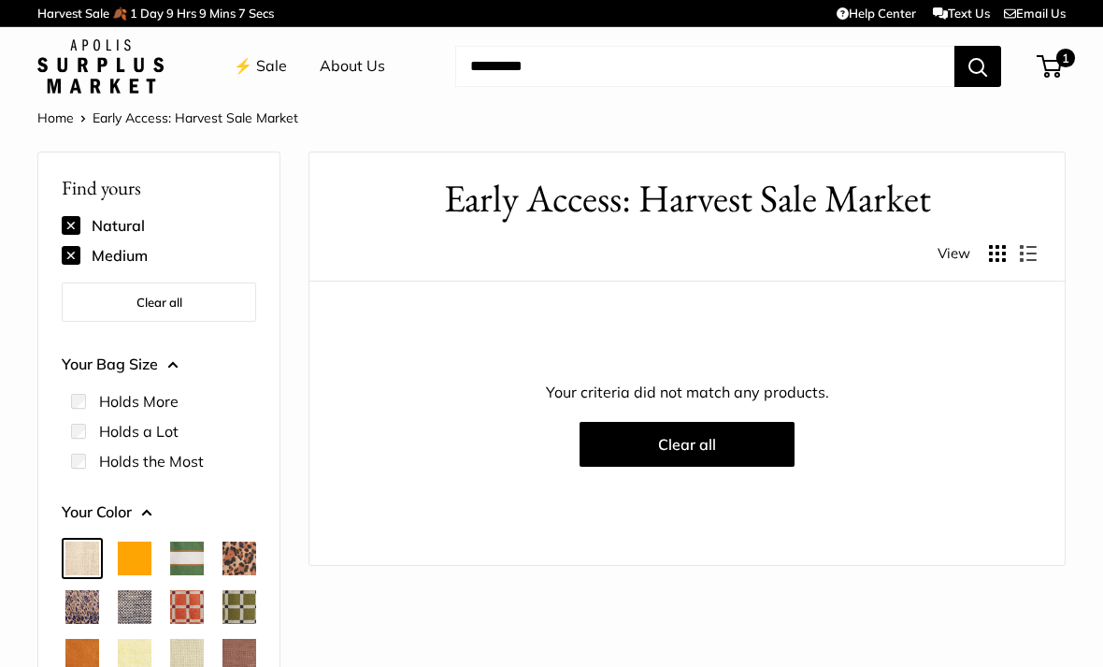
click at [71, 223] on button at bounding box center [71, 225] width 19 height 19
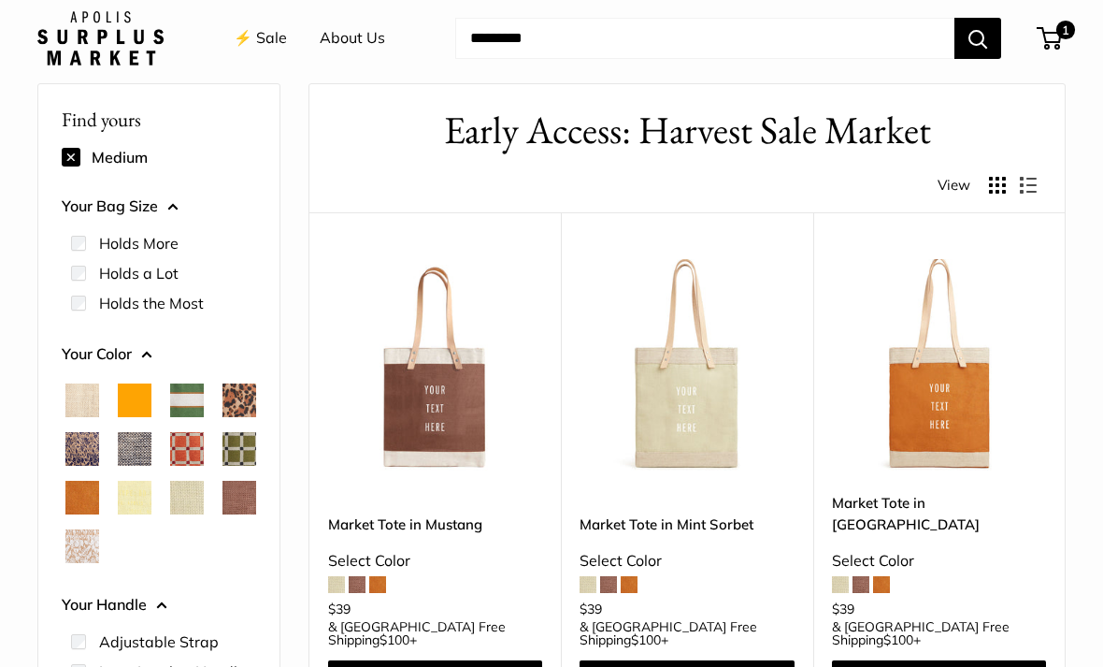
scroll to position [50, 0]
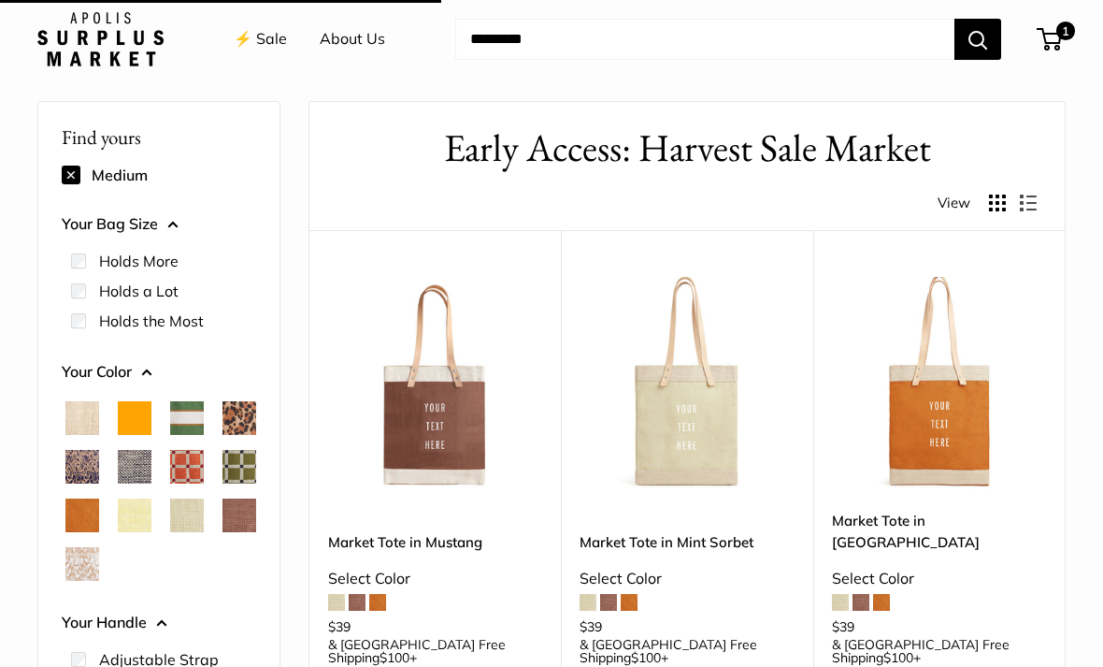
click at [80, 358] on button "Your Color" at bounding box center [159, 372] width 194 height 28
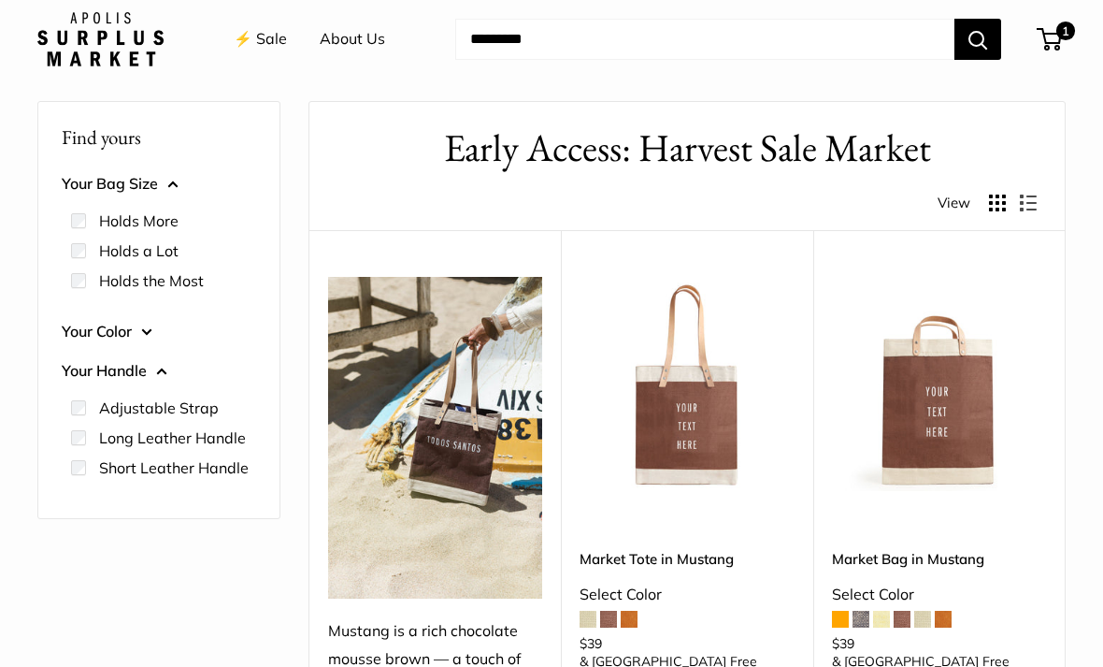
scroll to position [50, 0]
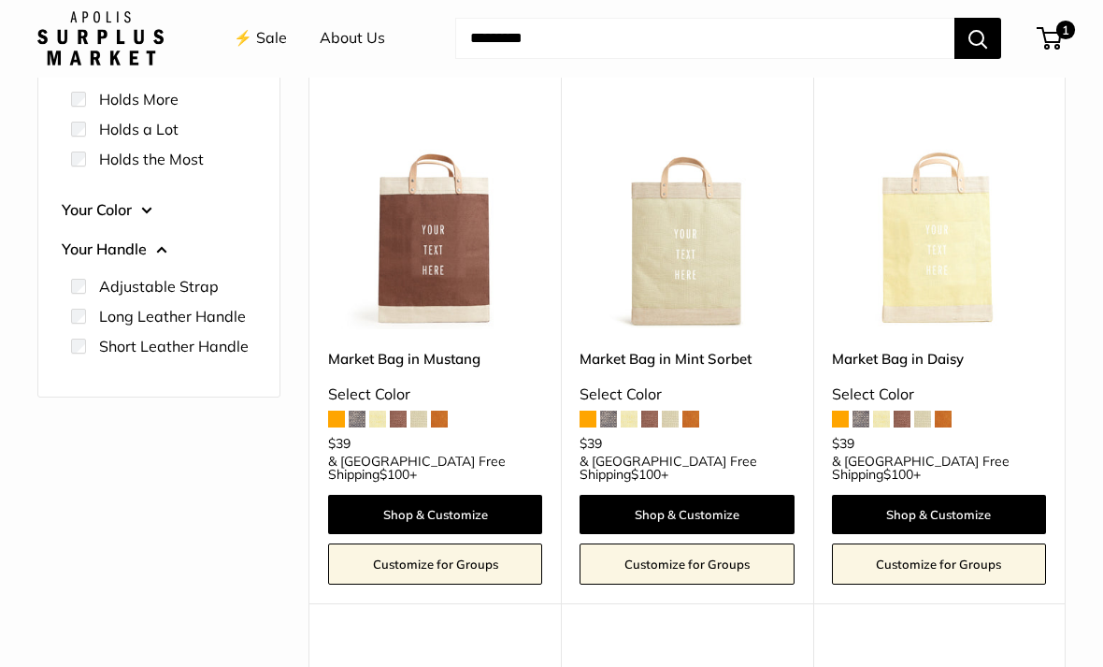
scroll to position [212, 0]
click at [934, 252] on img at bounding box center [939, 222] width 214 height 214
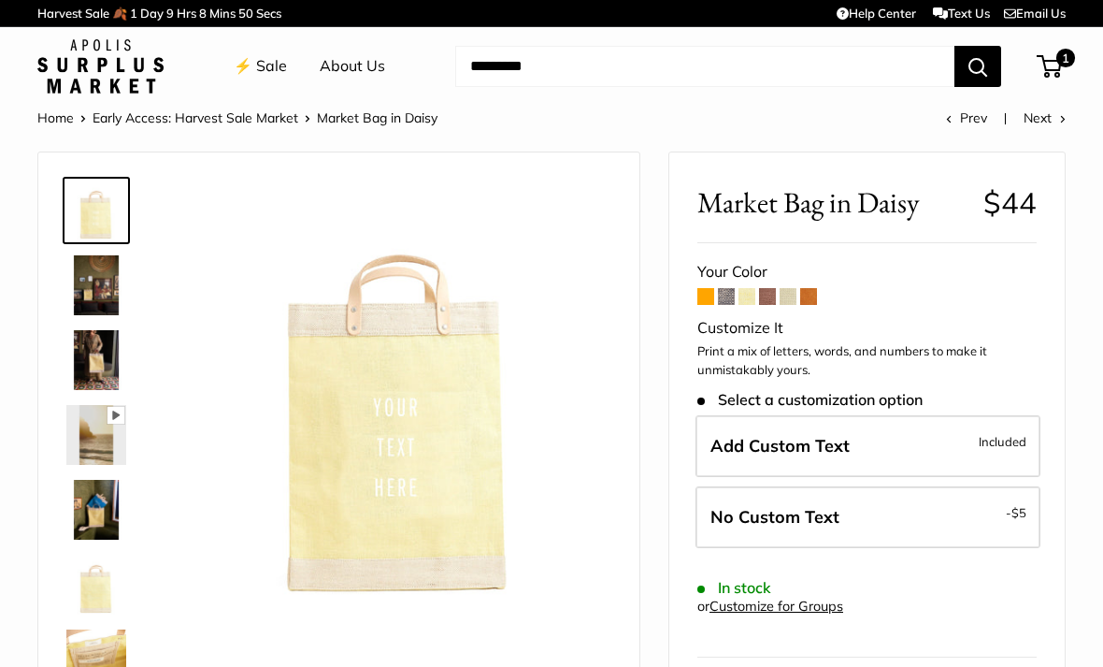
click at [85, 349] on img at bounding box center [96, 360] width 60 height 60
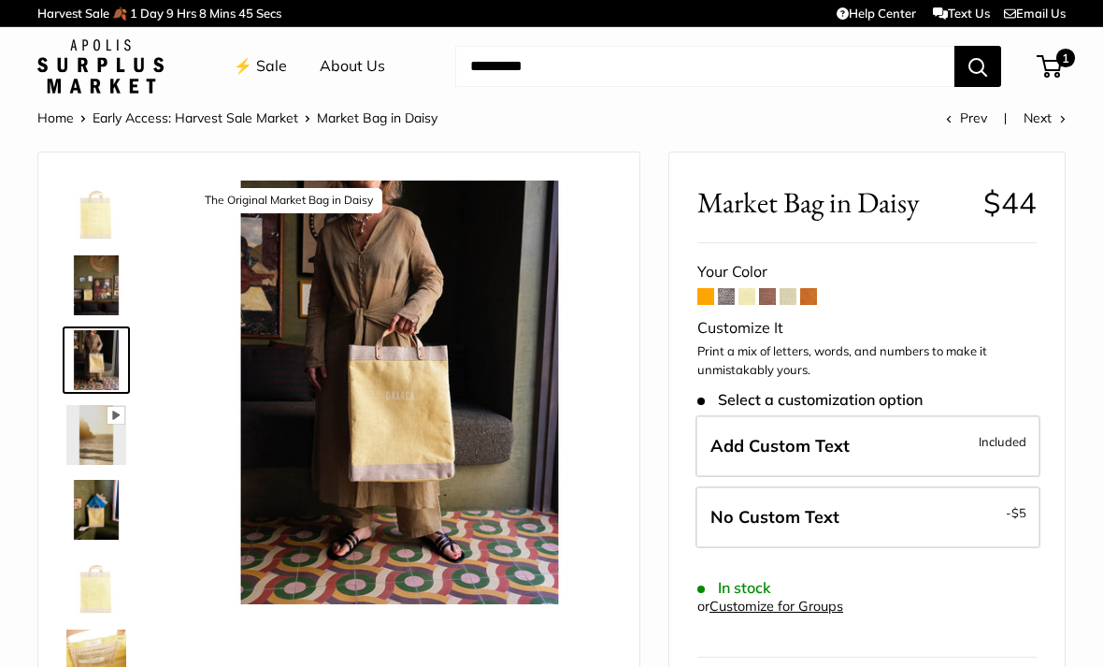
click at [98, 494] on img at bounding box center [96, 510] width 60 height 60
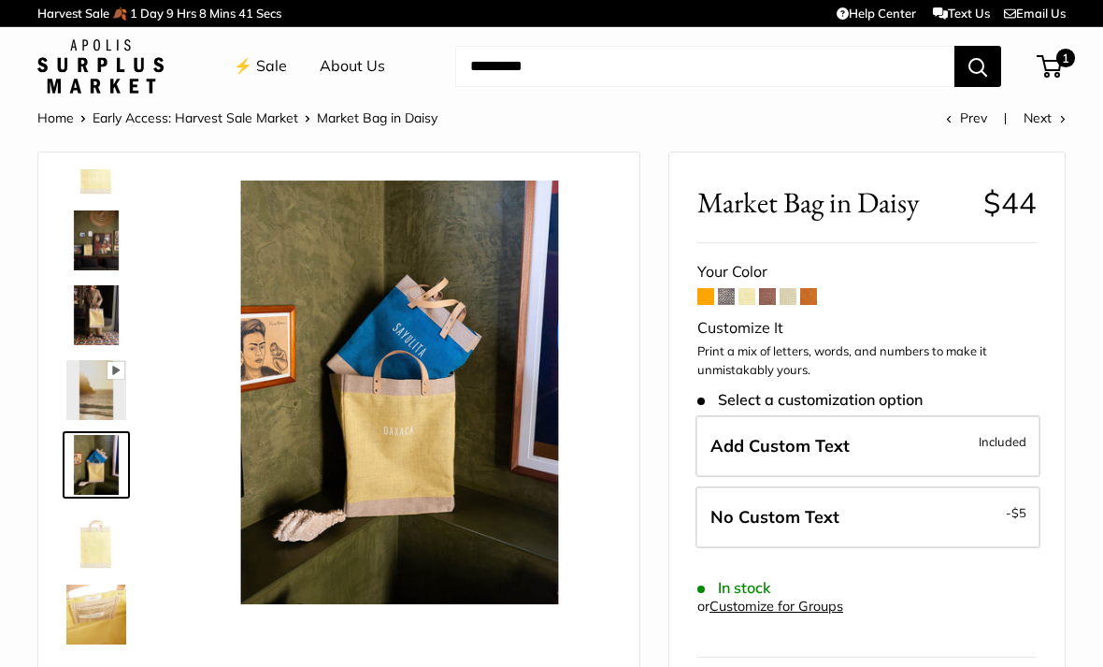
scroll to position [45, 0]
click at [84, 525] on img at bounding box center [96, 540] width 60 height 60
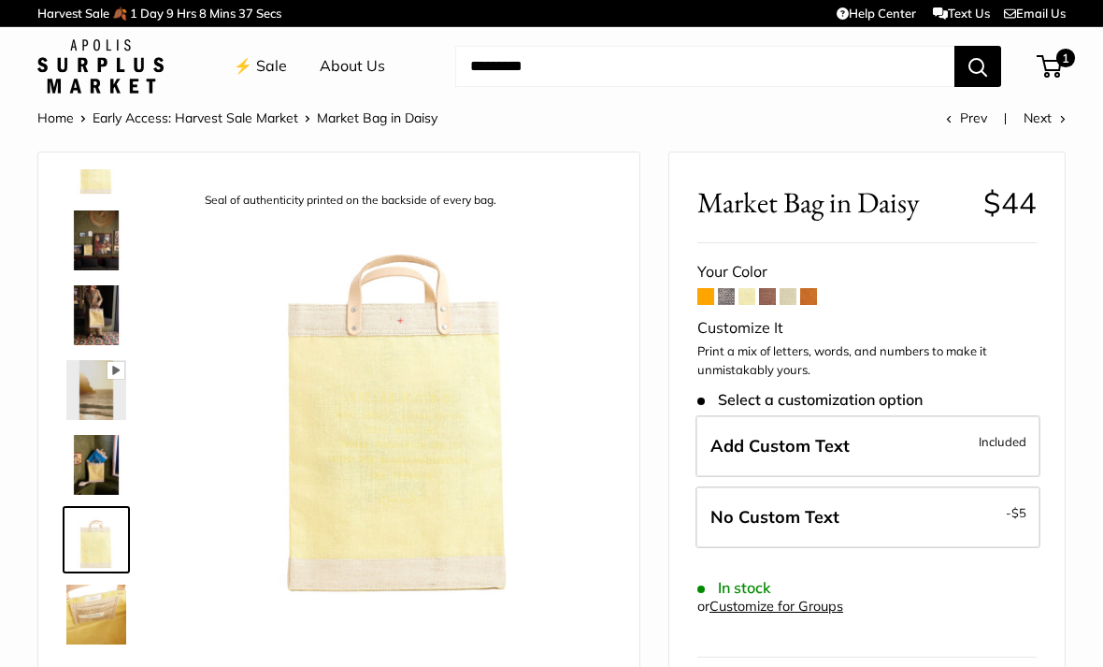
click at [97, 597] on img at bounding box center [96, 614] width 60 height 60
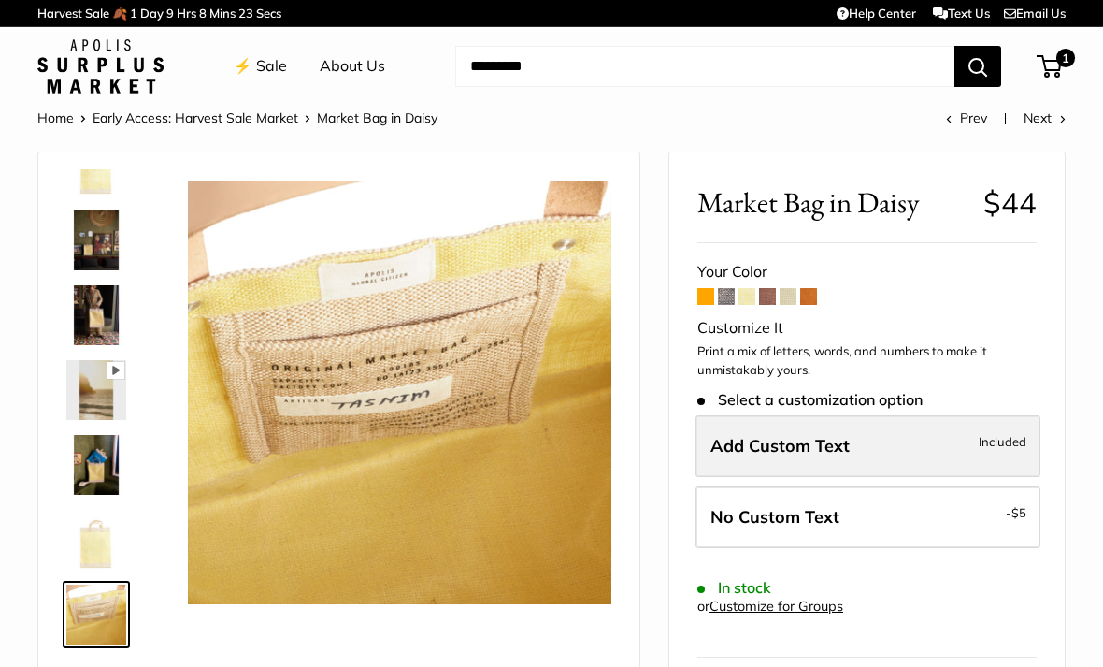
click at [862, 433] on label "Add Custom Text Included" at bounding box center [868, 446] width 345 height 62
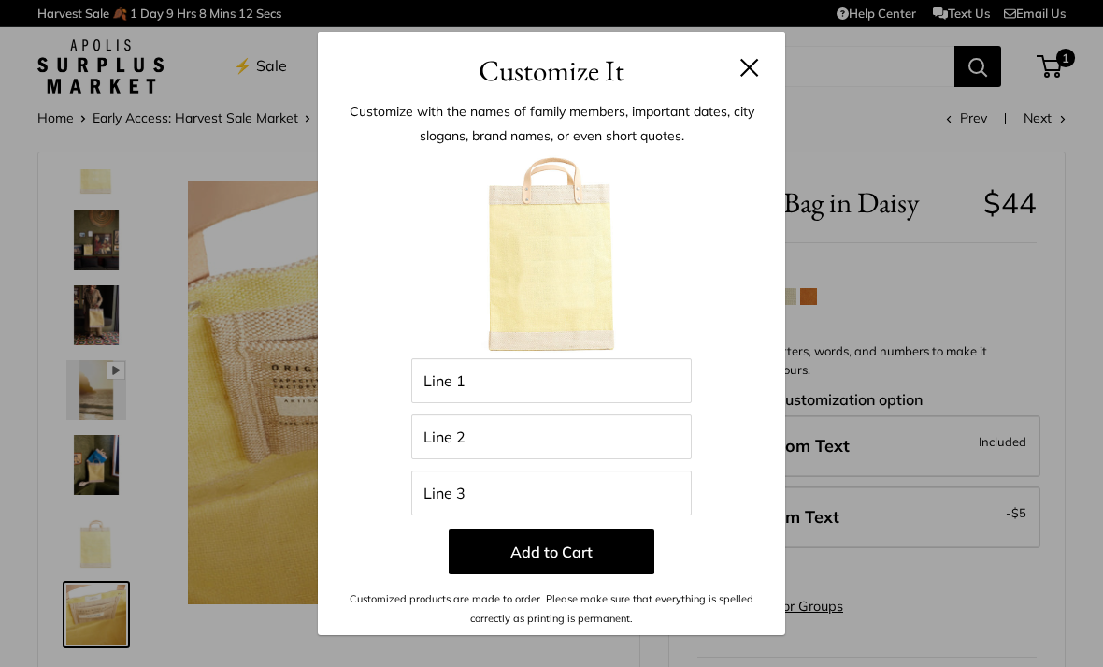
click at [741, 70] on button at bounding box center [749, 67] width 19 height 19
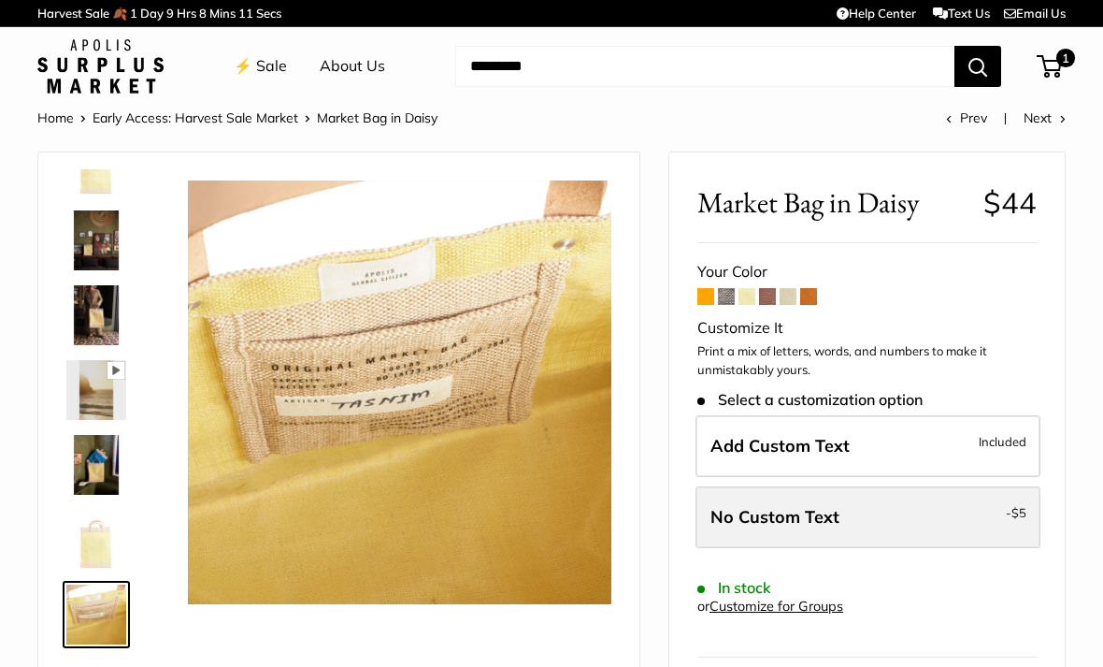
click at [1004, 508] on label "No Custom Text - $5" at bounding box center [868, 517] width 345 height 62
click at [740, 506] on span "No Custom Text" at bounding box center [775, 517] width 129 height 22
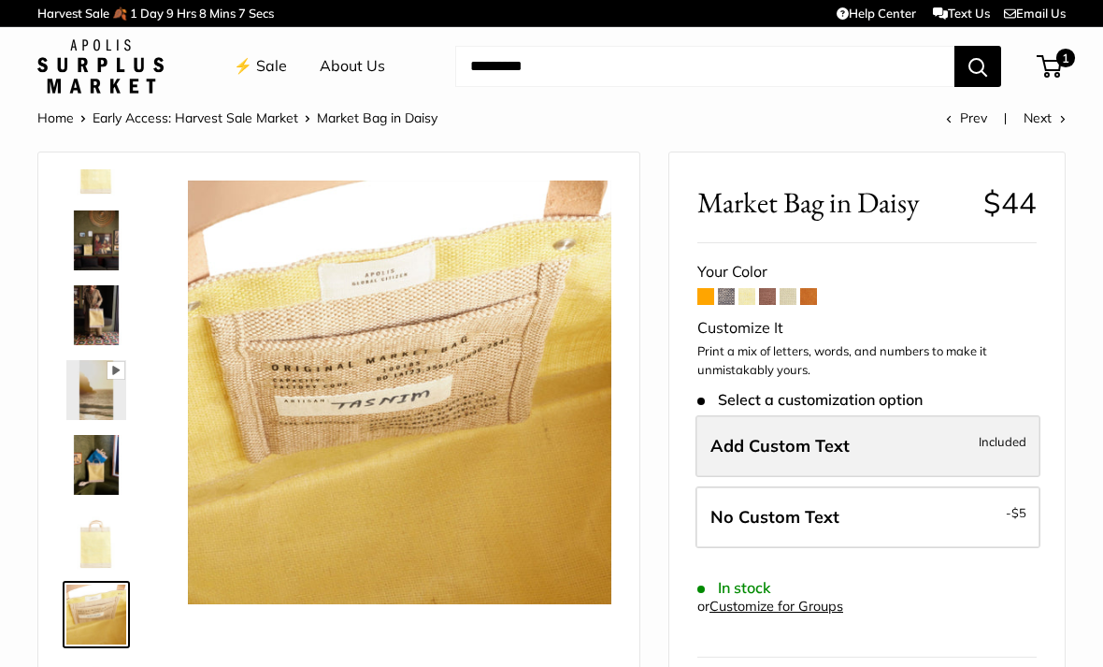
click at [738, 436] on span "Add Custom Text" at bounding box center [780, 446] width 139 height 22
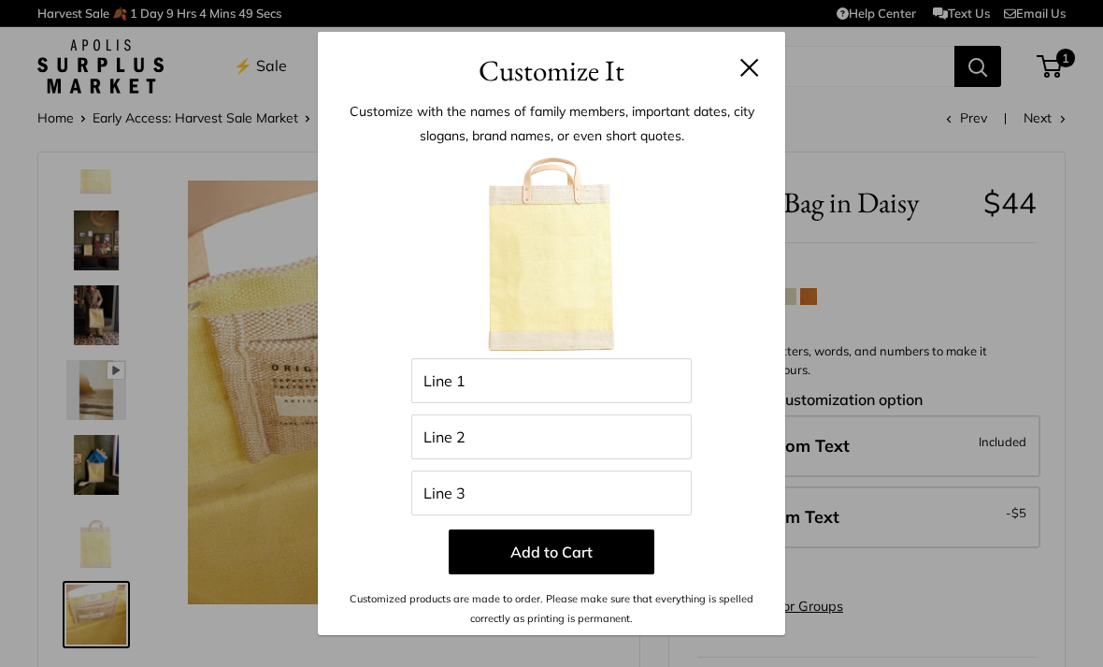
click at [743, 75] on button at bounding box center [749, 67] width 19 height 19
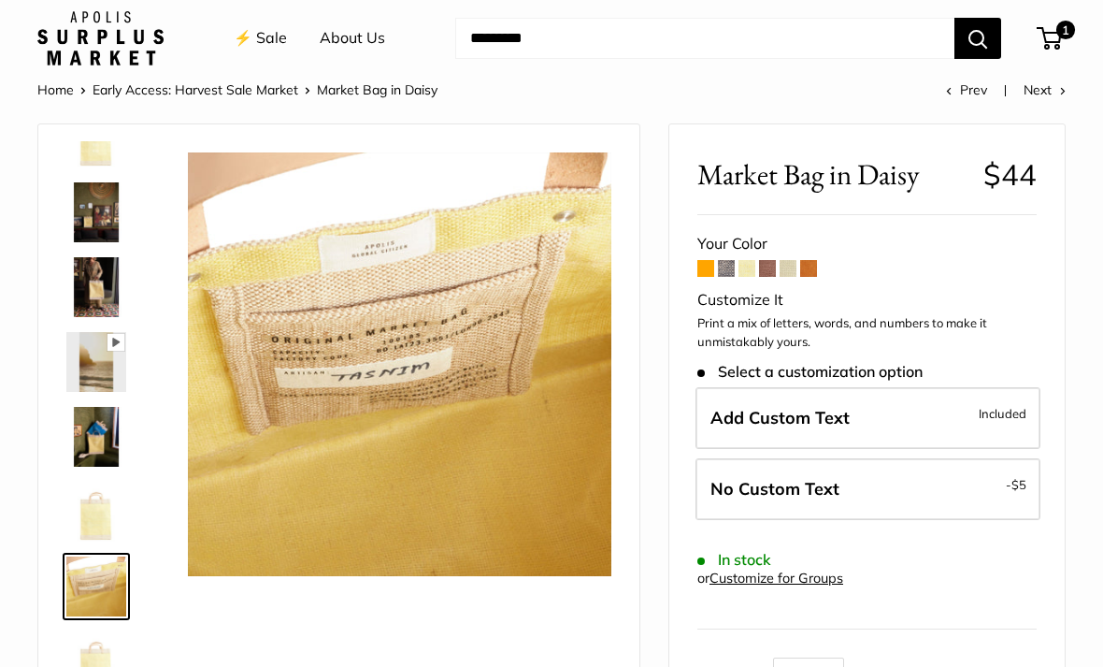
scroll to position [28, 0]
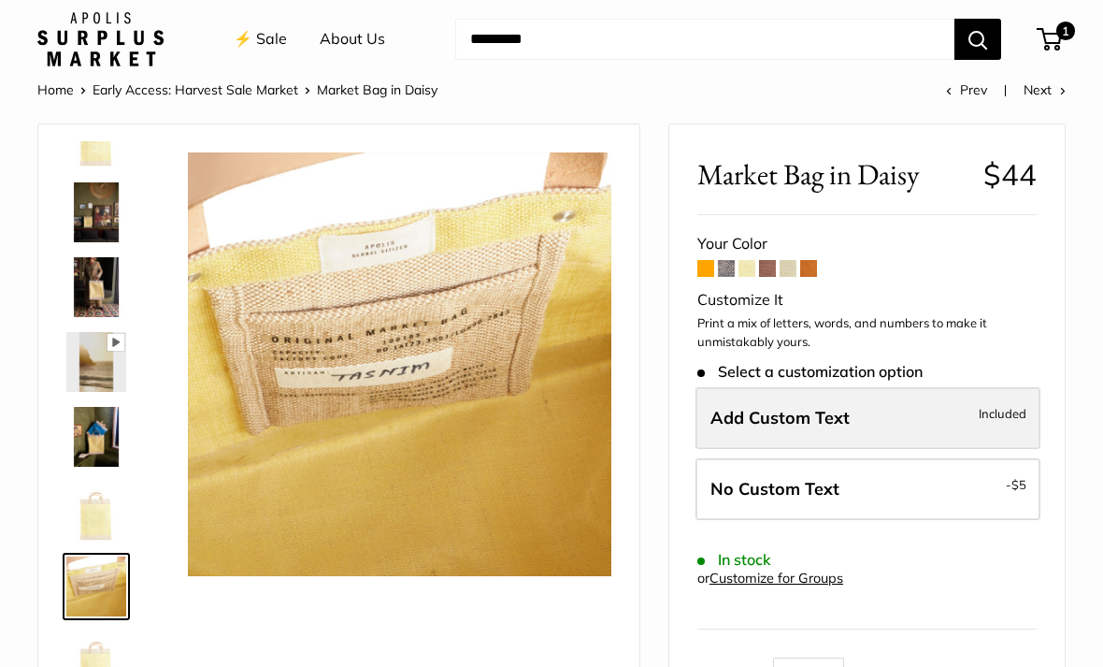
click at [1008, 404] on span "Included" at bounding box center [1003, 413] width 48 height 22
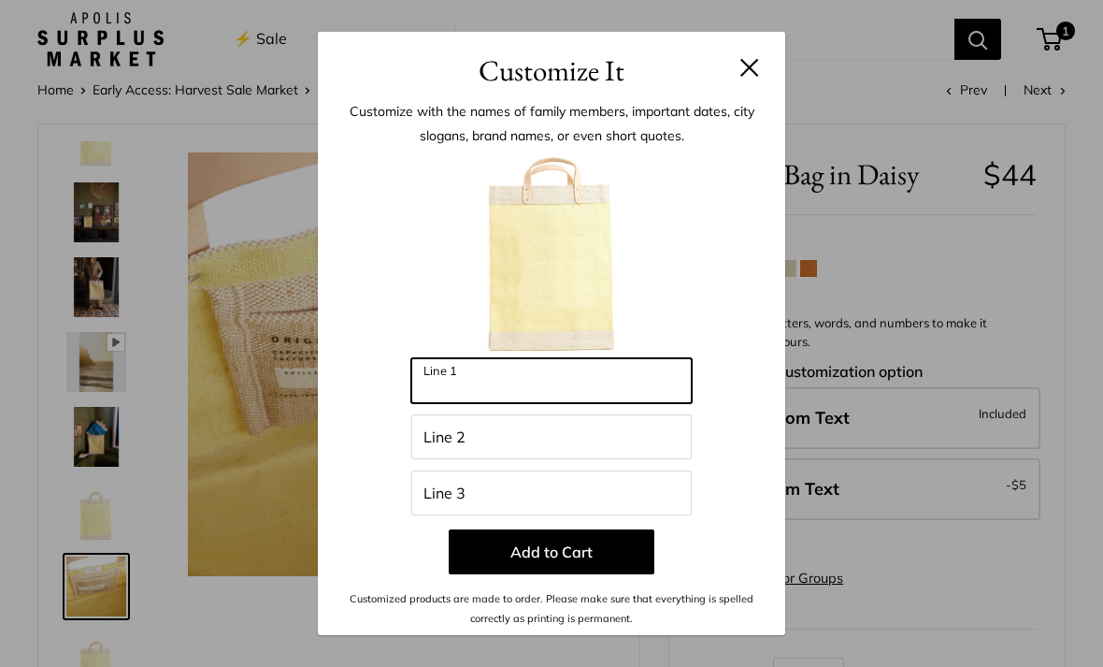
click at [468, 403] on input "Line 1" at bounding box center [551, 380] width 280 height 45
type input "*********"
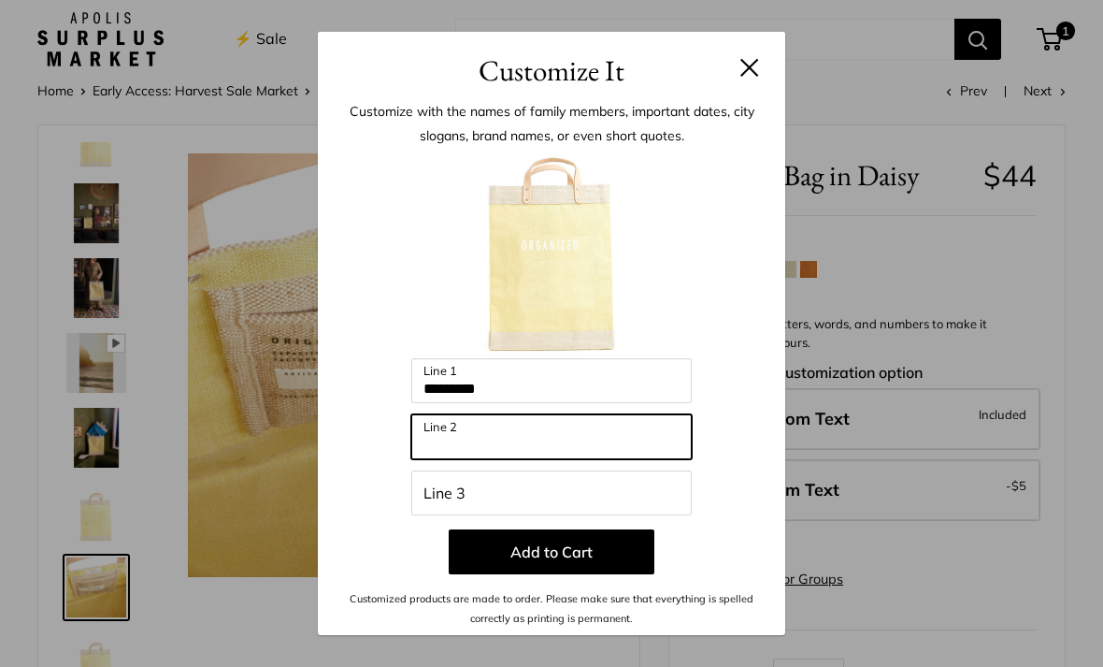
click at [448, 459] on input "Line 2" at bounding box center [551, 436] width 280 height 45
type input "*****"
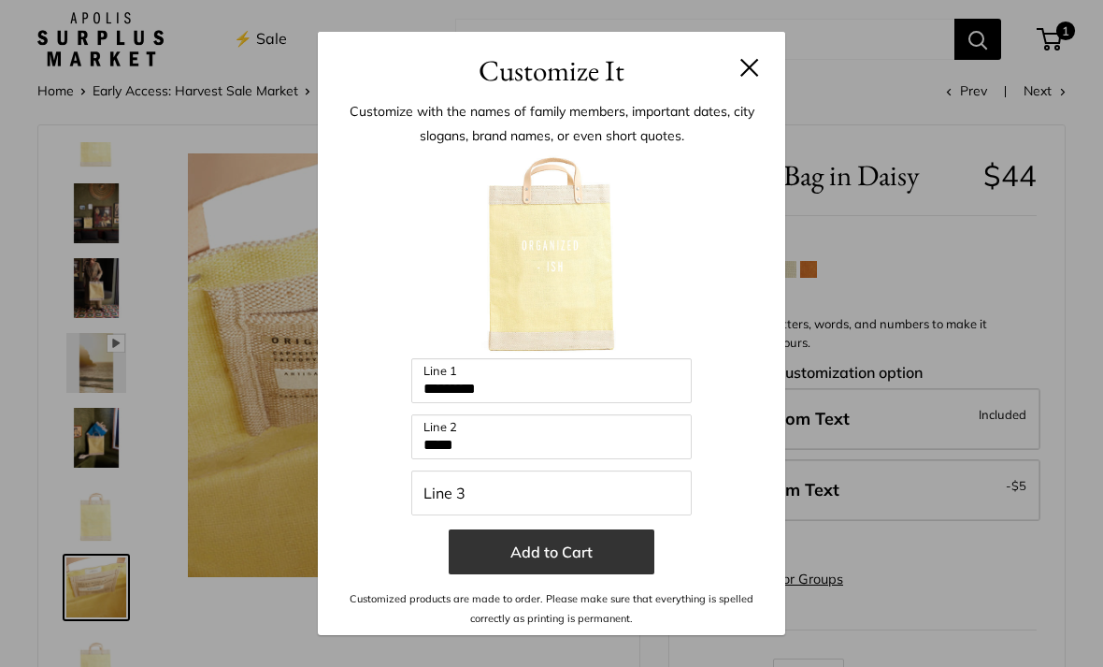
click at [518, 574] on button "Add to Cart" at bounding box center [552, 551] width 206 height 45
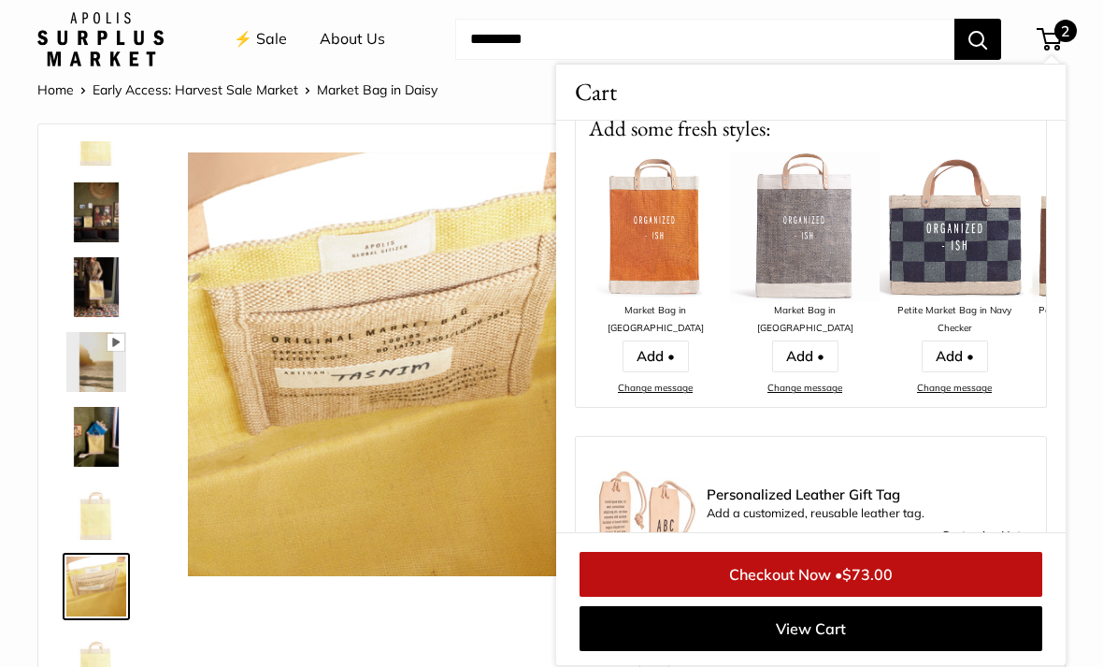
scroll to position [395, 0]
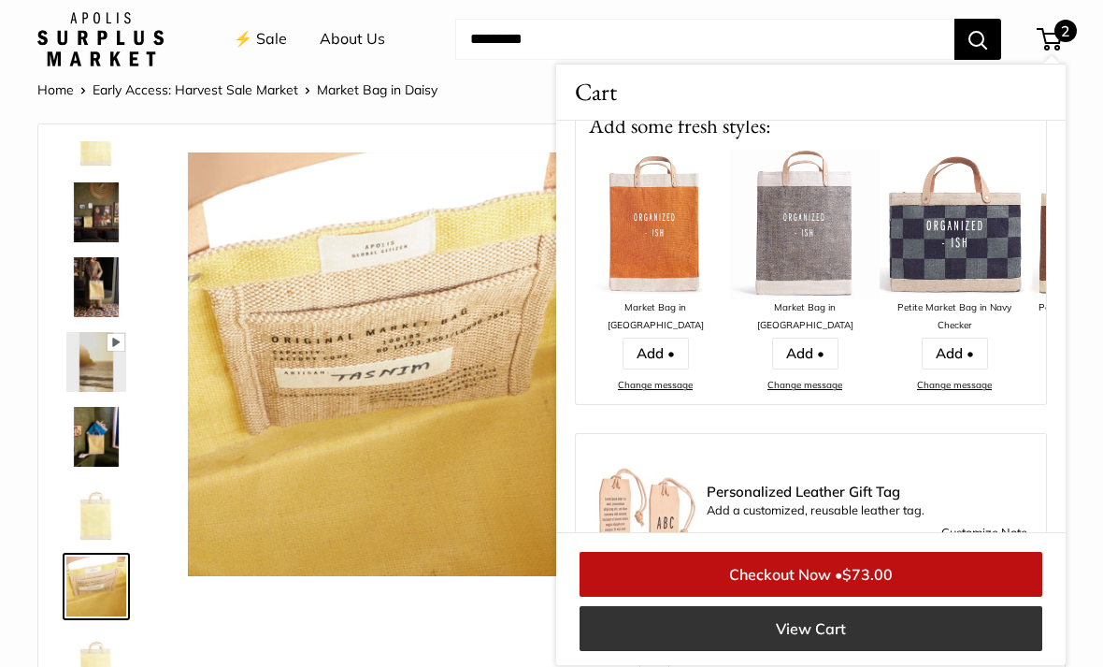
click at [709, 651] on link "View Cart" at bounding box center [811, 628] width 463 height 45
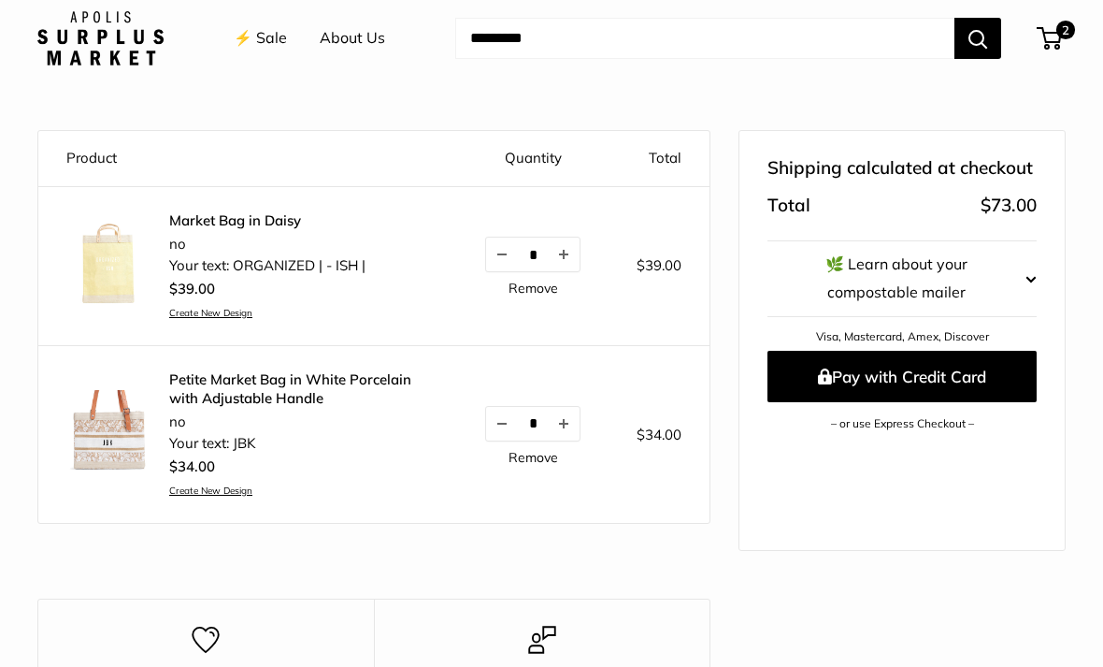
scroll to position [153, 0]
click at [1058, 25] on span "2" at bounding box center [1066, 31] width 22 height 22
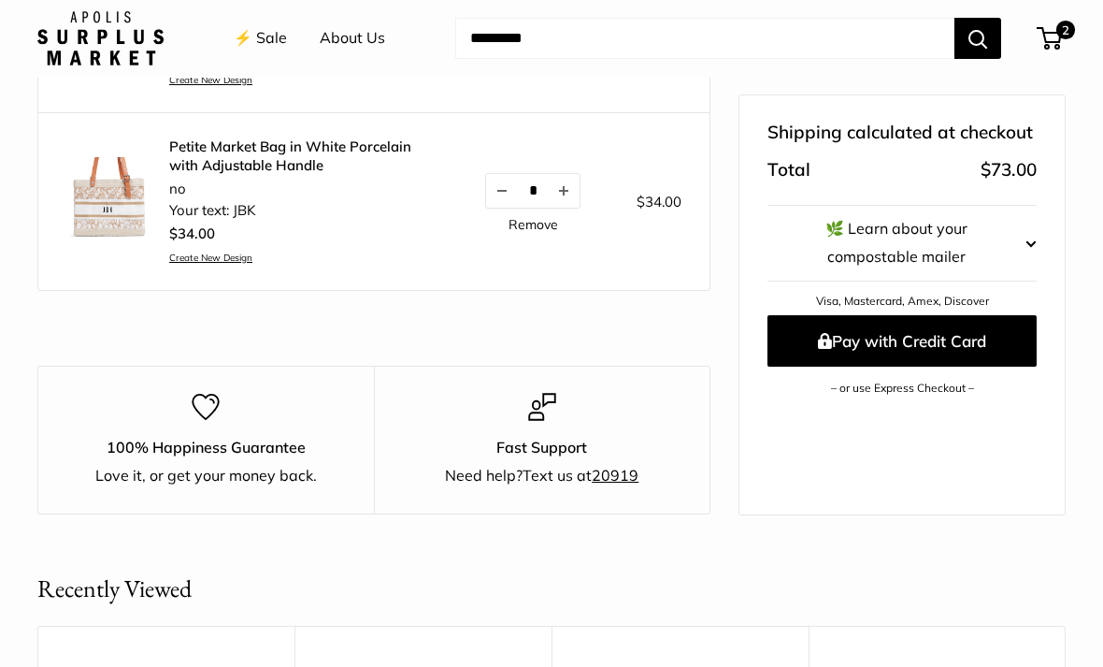
scroll to position [386, 0]
click at [1030, 229] on span "button" at bounding box center [1031, 243] width 11 height 28
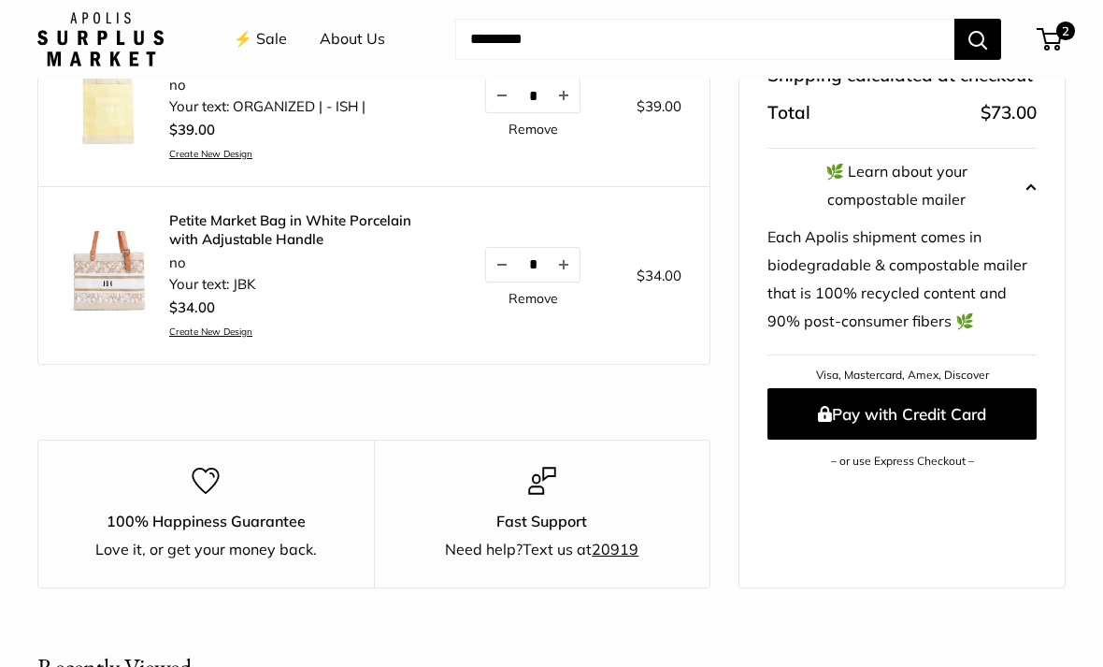
scroll to position [352, 0]
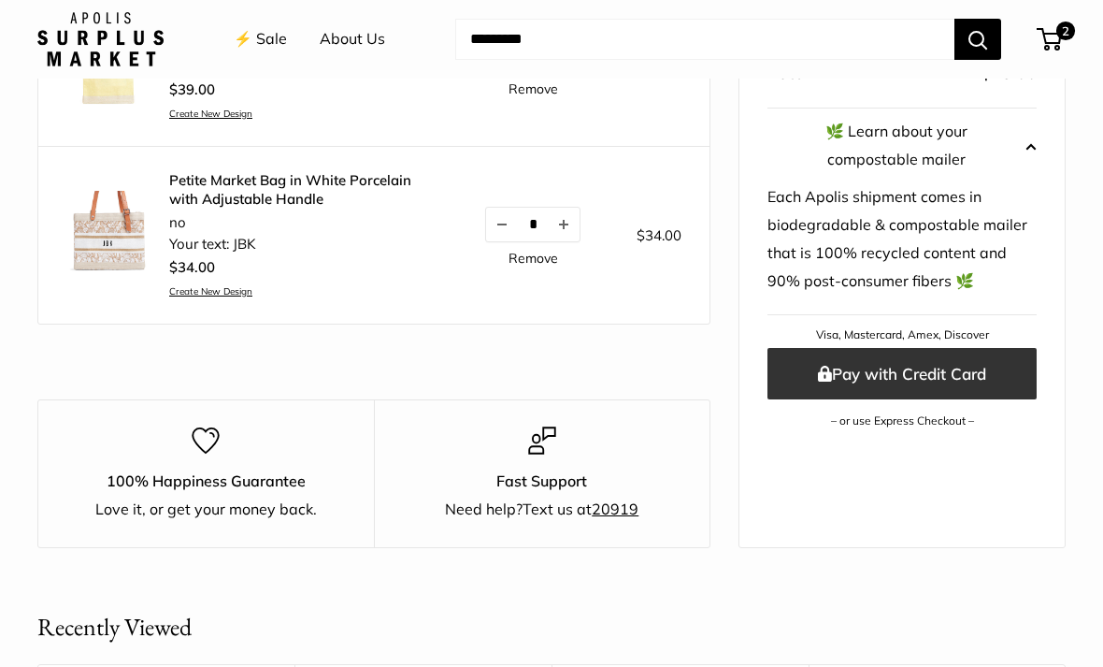
click at [826, 348] on button "Pay with Credit Card" at bounding box center [902, 373] width 269 height 51
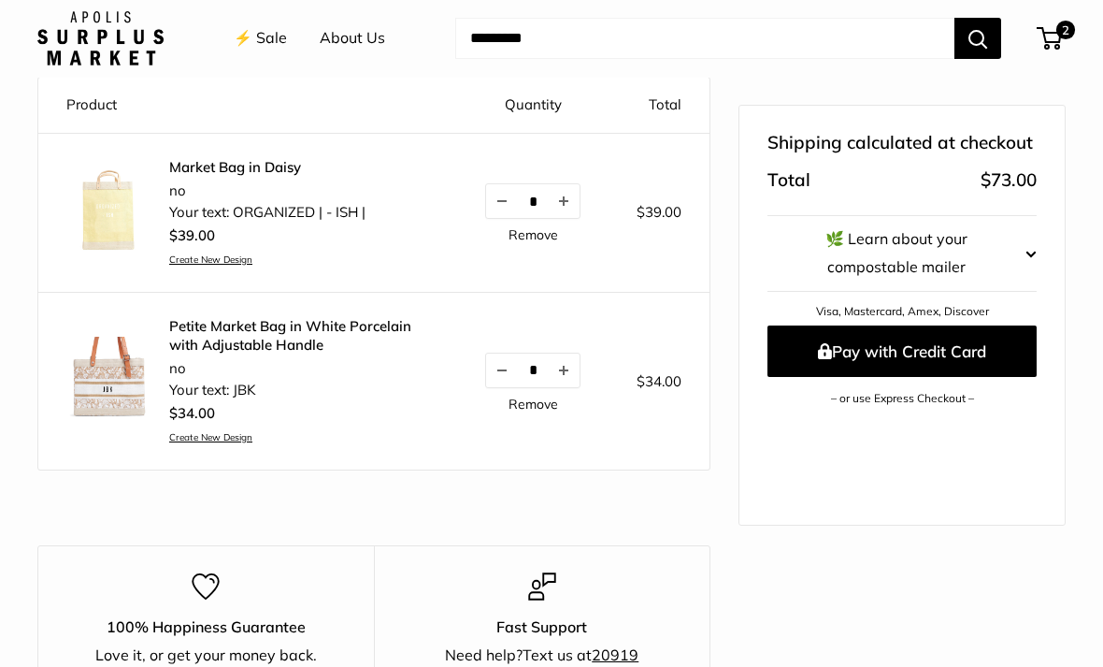
scroll to position [179, 0]
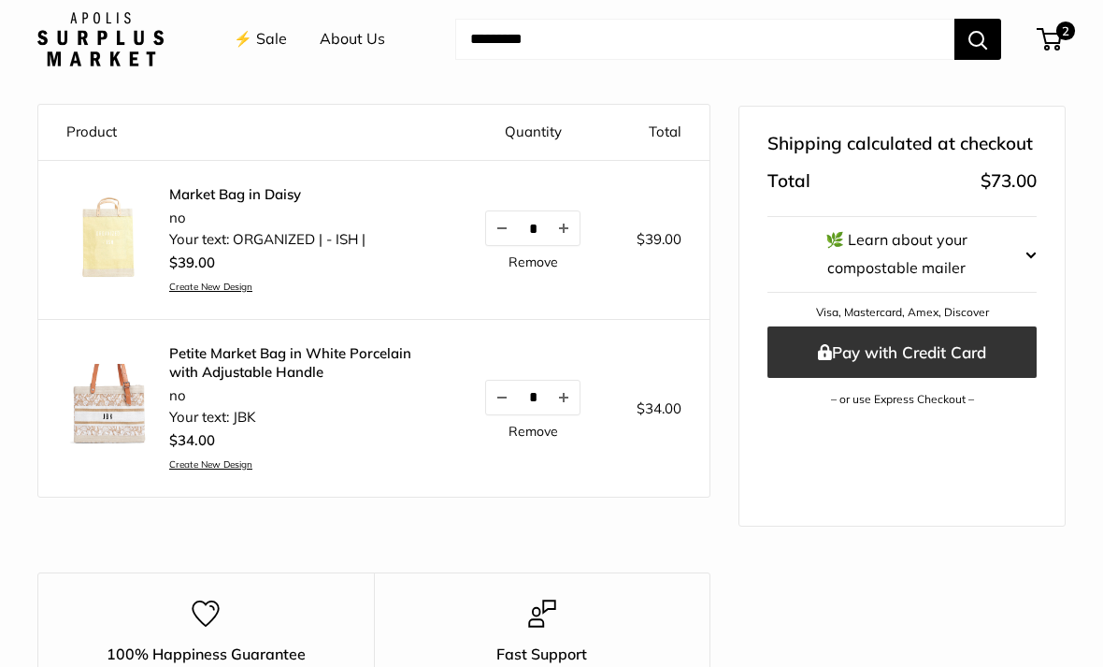
click at [910, 343] on button "Pay with Credit Card" at bounding box center [902, 350] width 269 height 51
